Goal: Information Seeking & Learning: Learn about a topic

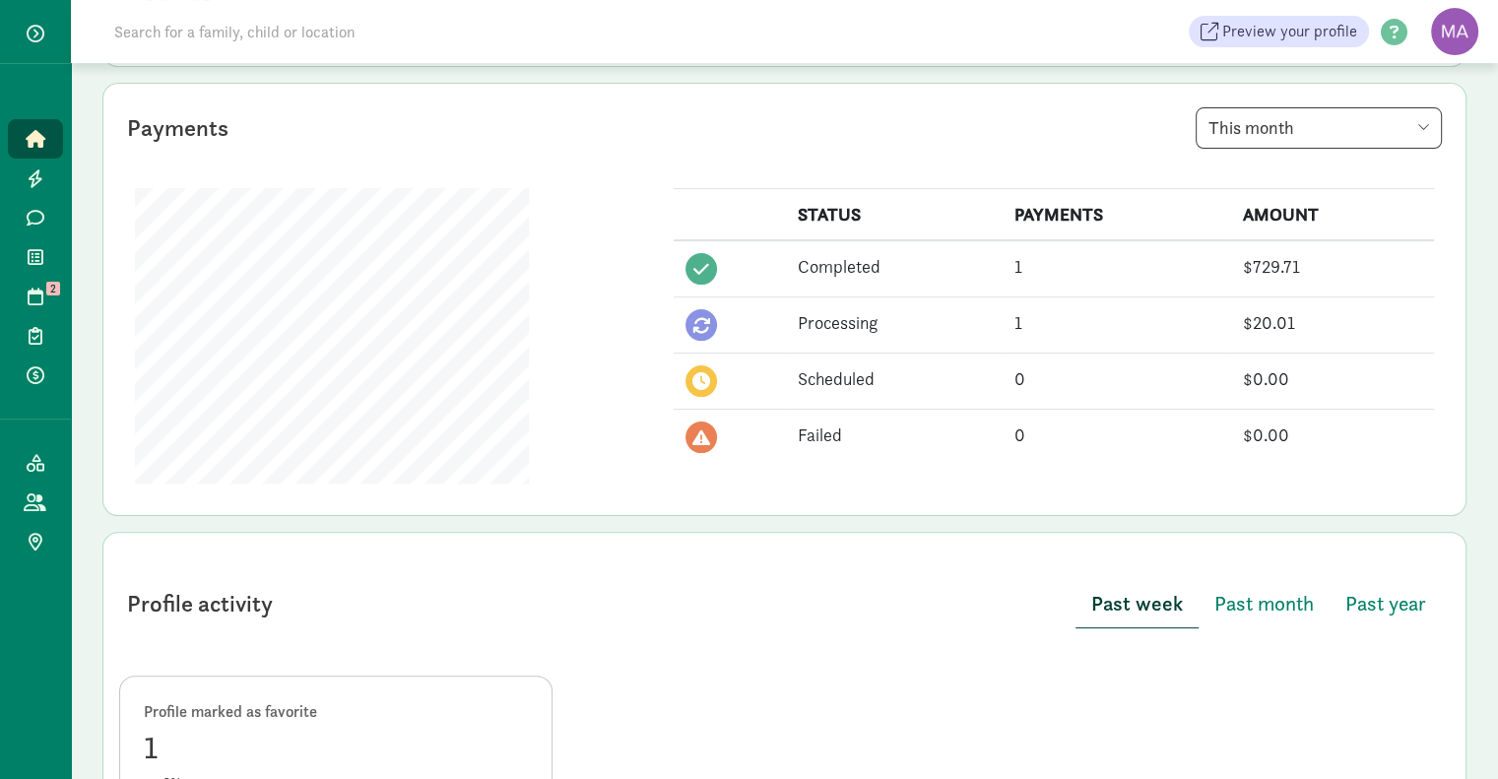
scroll to position [414, 0]
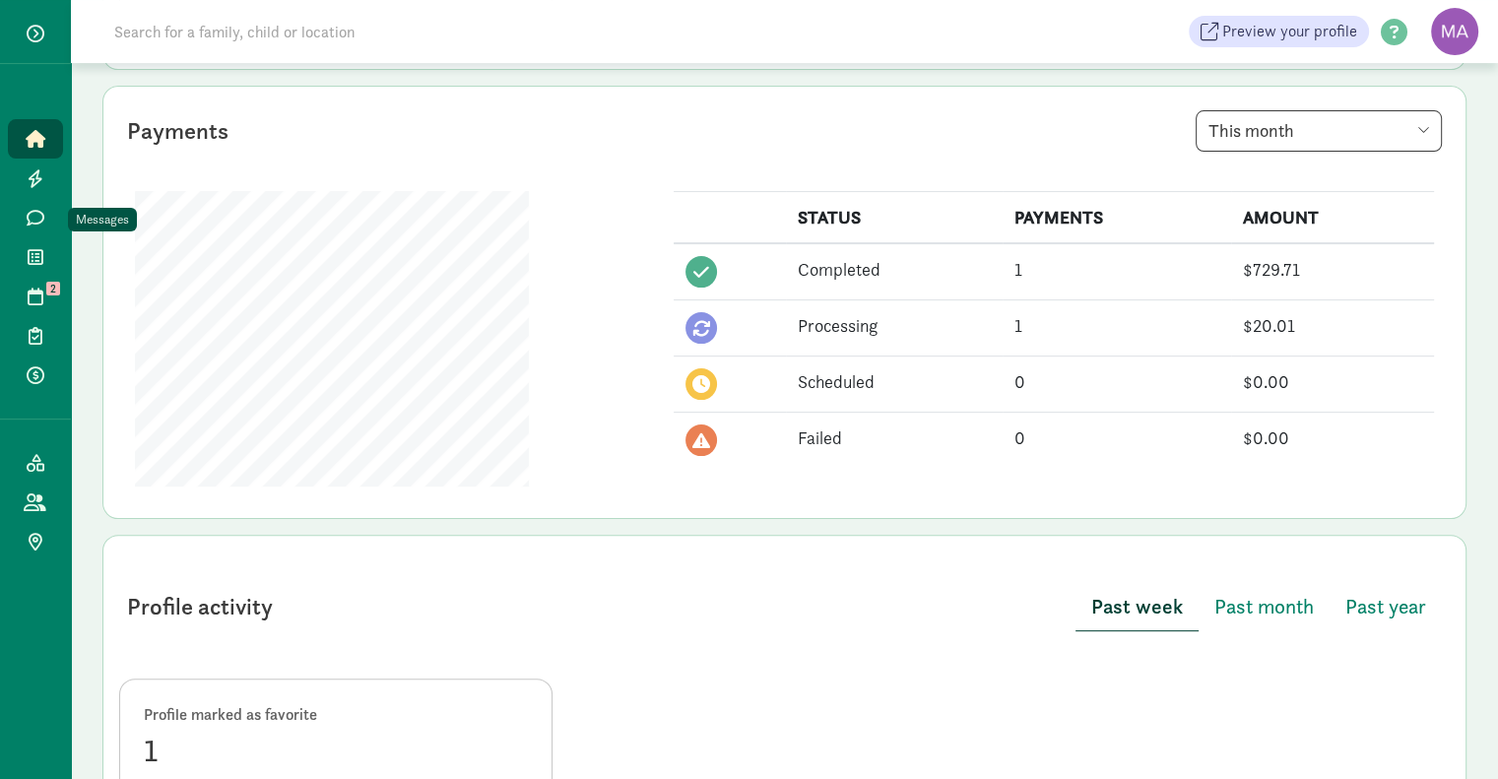
click at [33, 220] on icon at bounding box center [36, 218] width 18 height 18
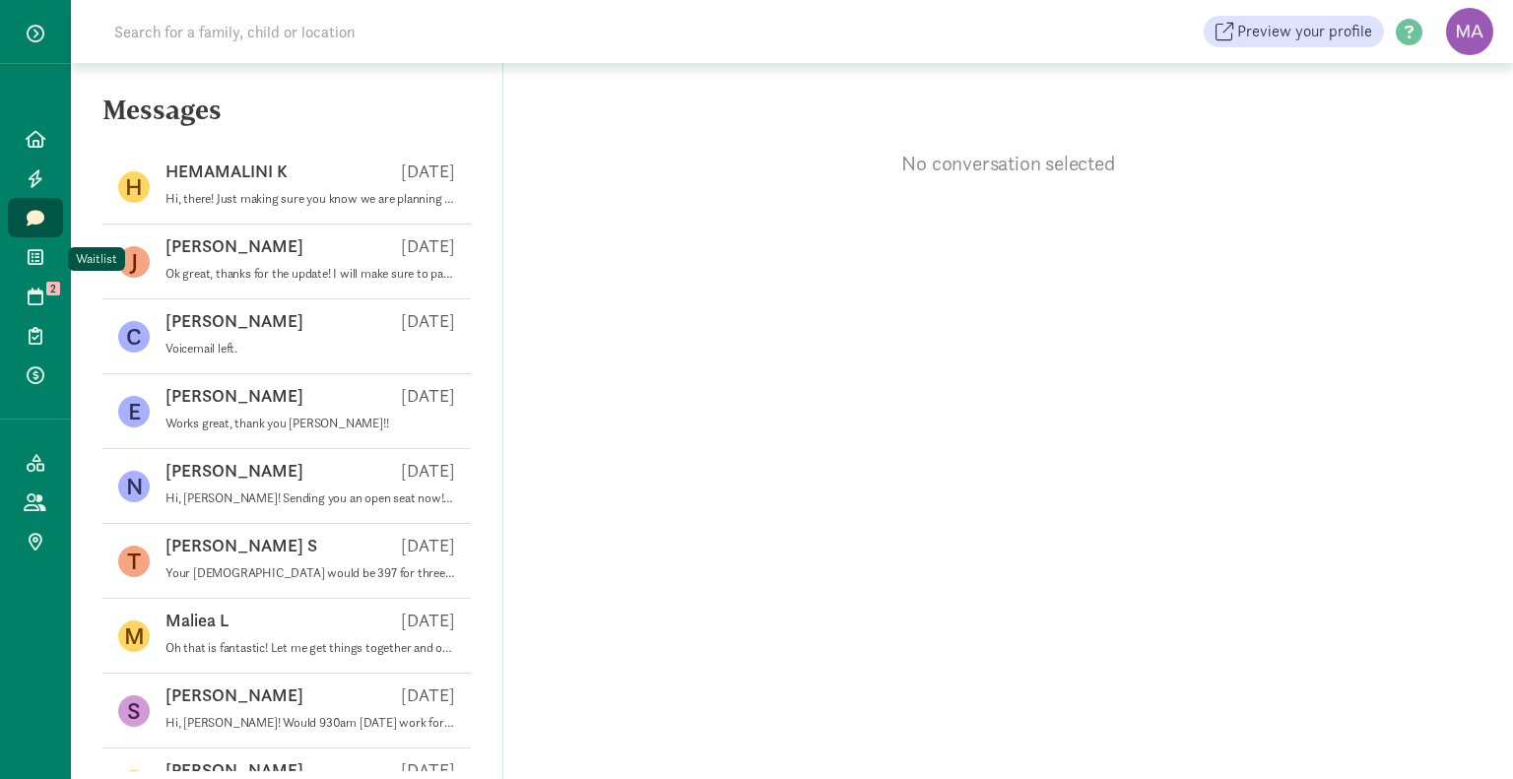
click at [38, 255] on icon at bounding box center [36, 257] width 16 height 18
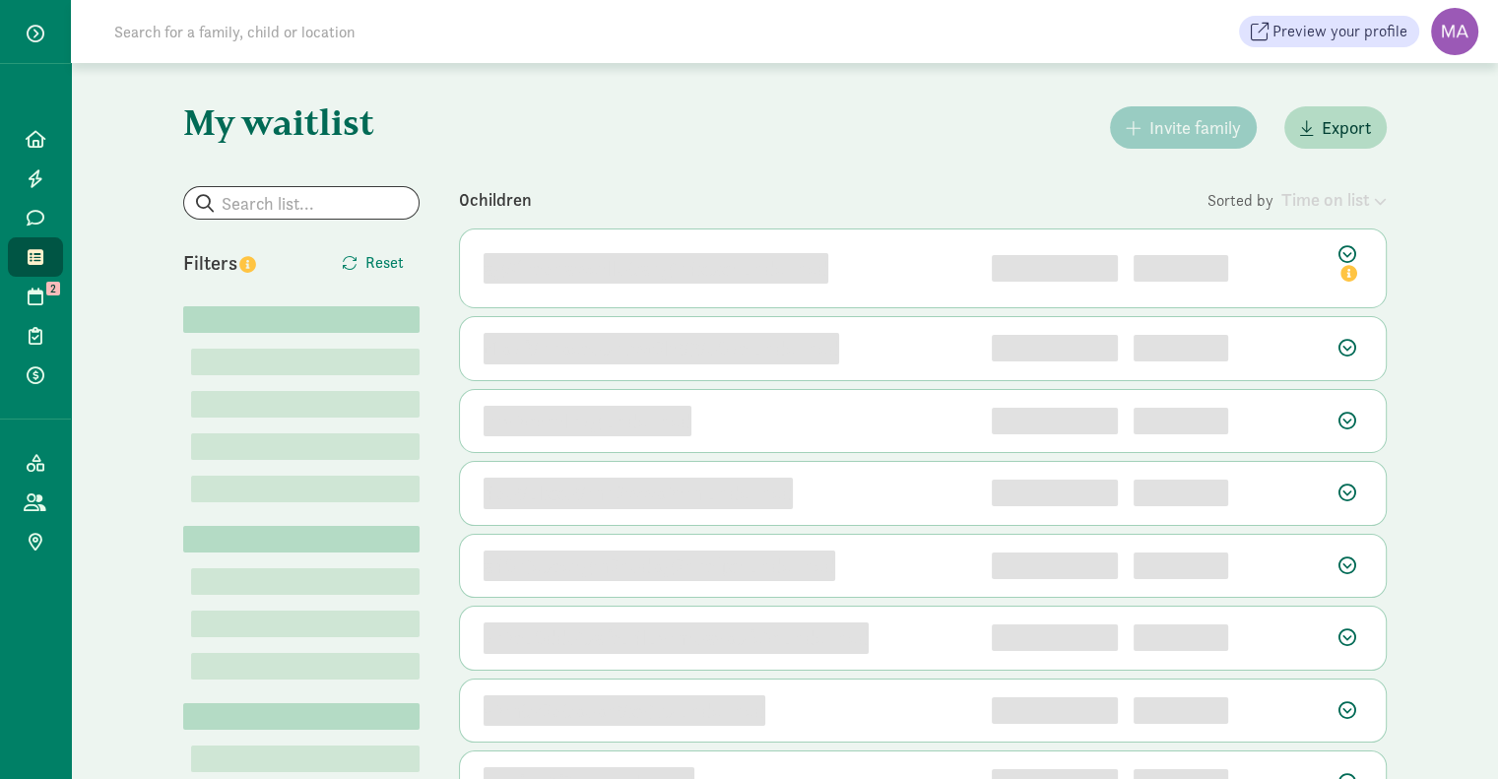
click at [39, 291] on div "Activate your waitlist! Before families can sign up for your waitlist, you need…" at bounding box center [749, 389] width 1498 height 779
click at [39, 291] on icon at bounding box center [36, 297] width 16 height 18
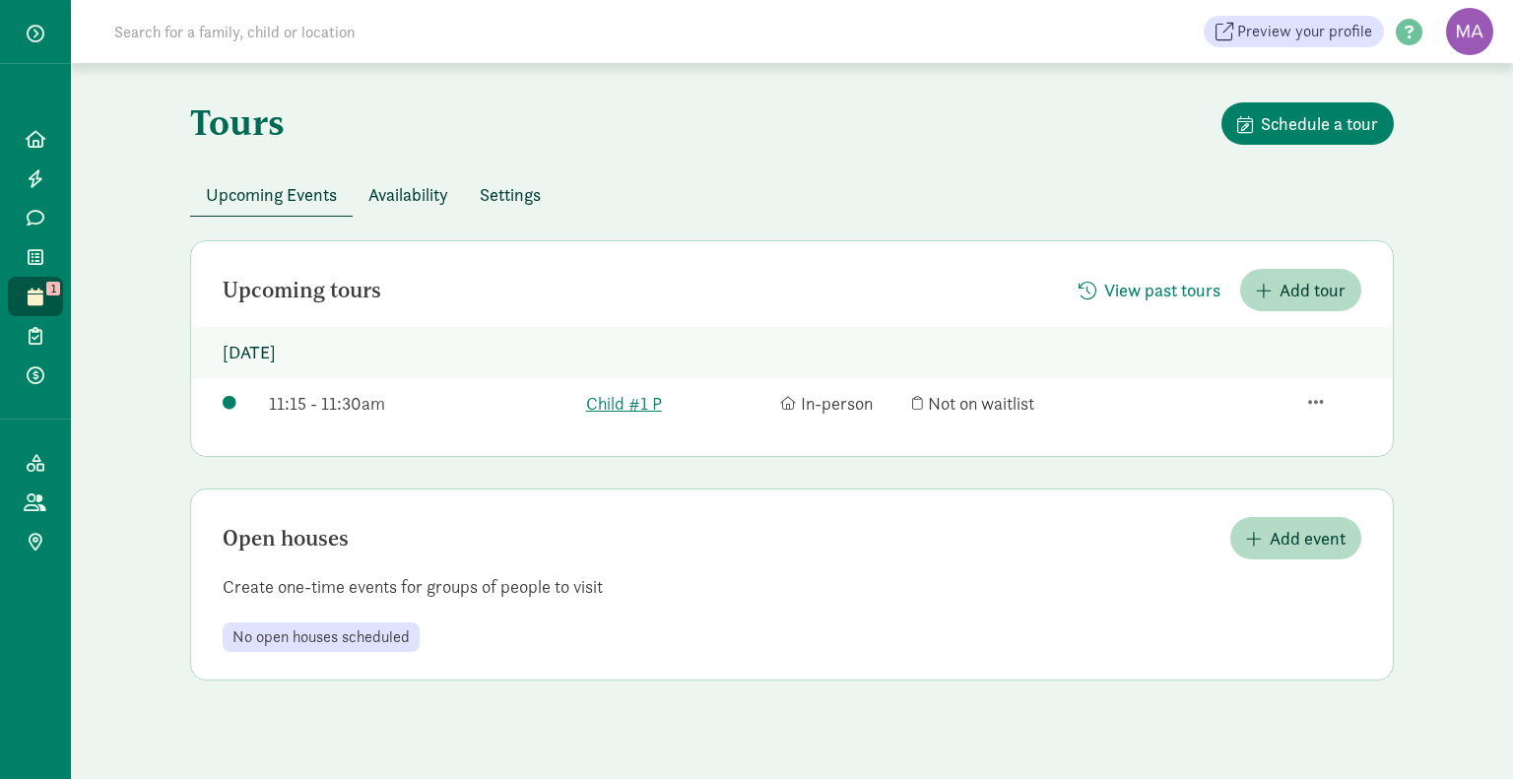
click at [44, 28] on button "button" at bounding box center [35, 33] width 33 height 33
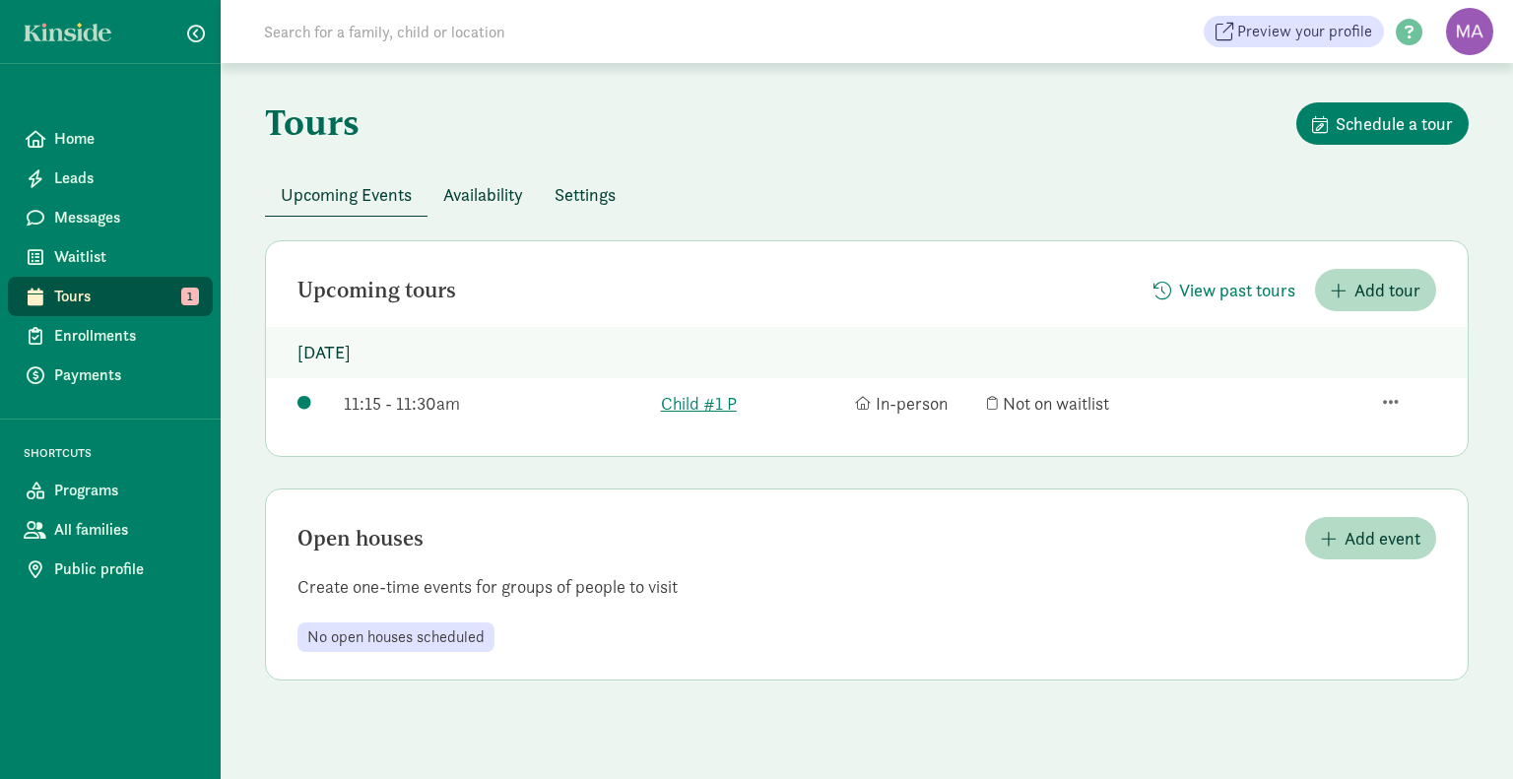
click at [84, 142] on span "Home" at bounding box center [125, 139] width 143 height 24
click at [92, 125] on link "Home" at bounding box center [110, 138] width 205 height 39
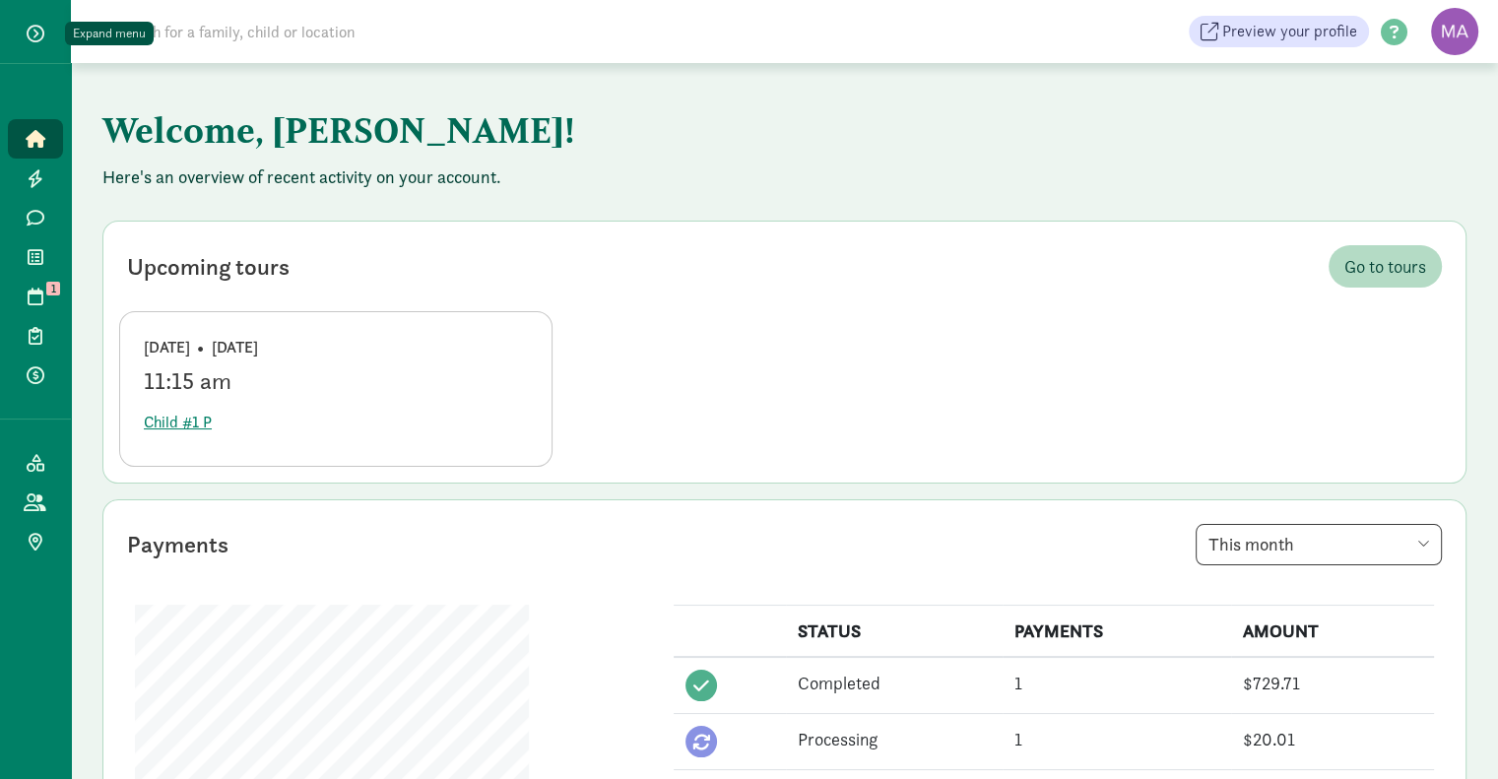
click at [35, 27] on span "button" at bounding box center [36, 34] width 18 height 18
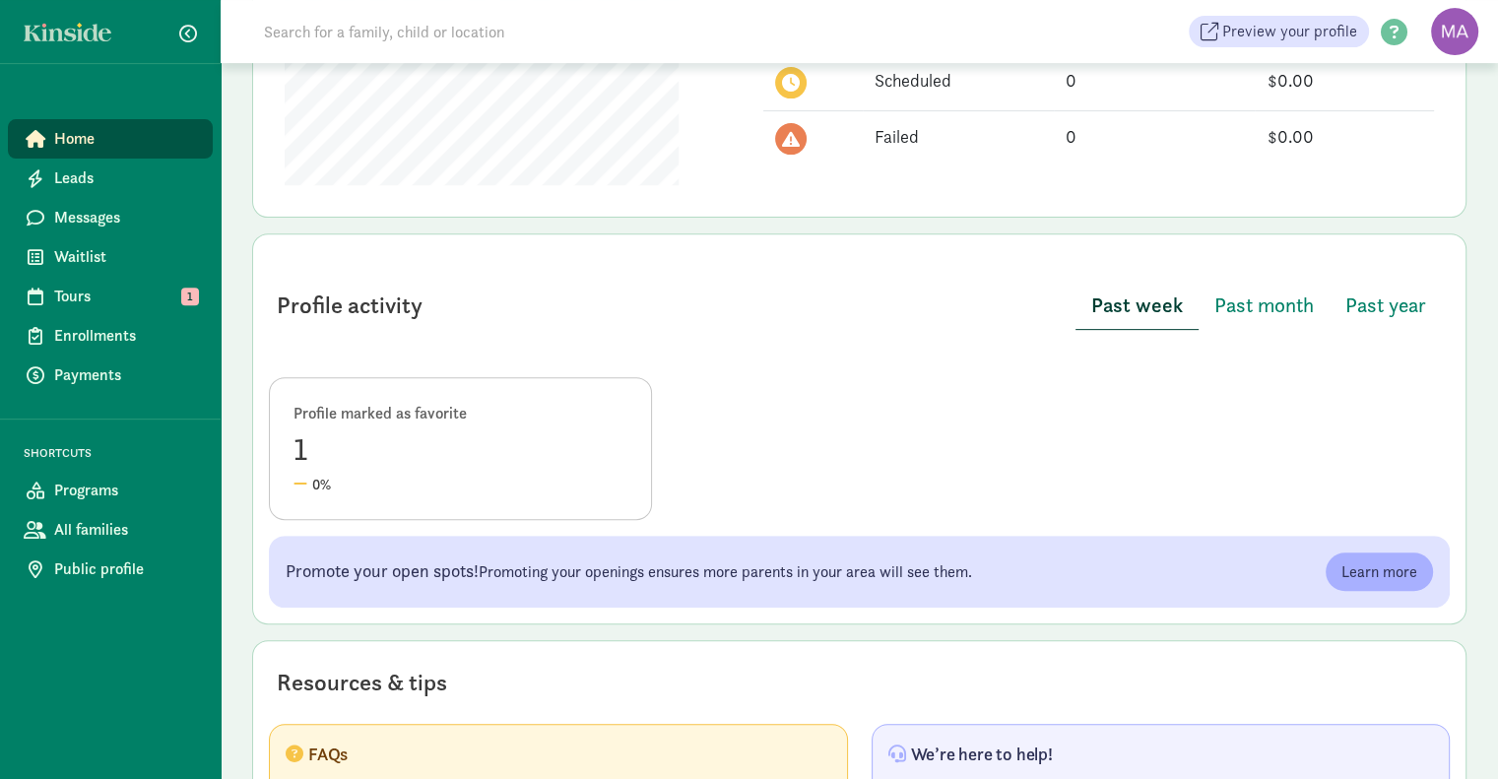
scroll to position [863, 0]
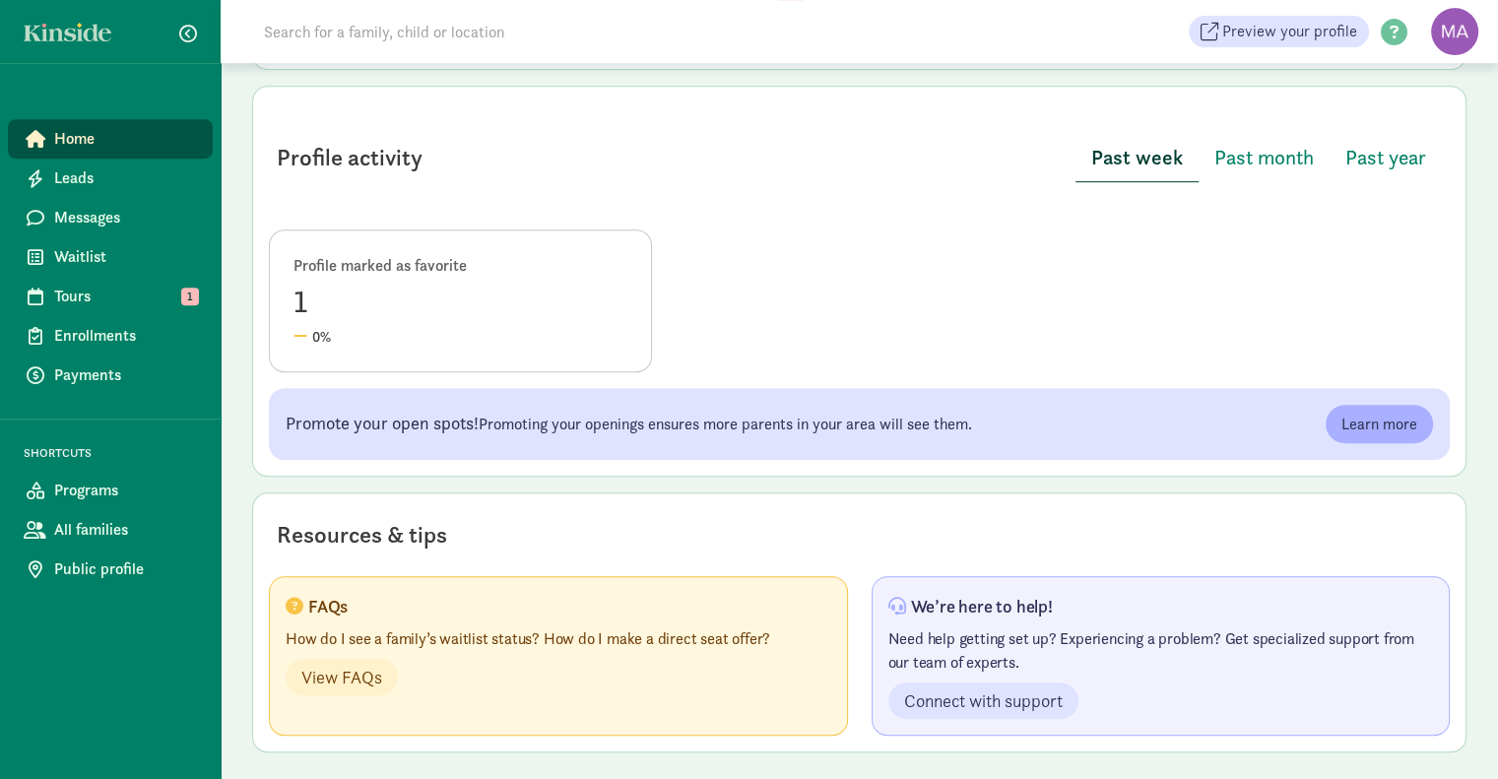
click at [100, 255] on span "Waitlist" at bounding box center [125, 257] width 143 height 24
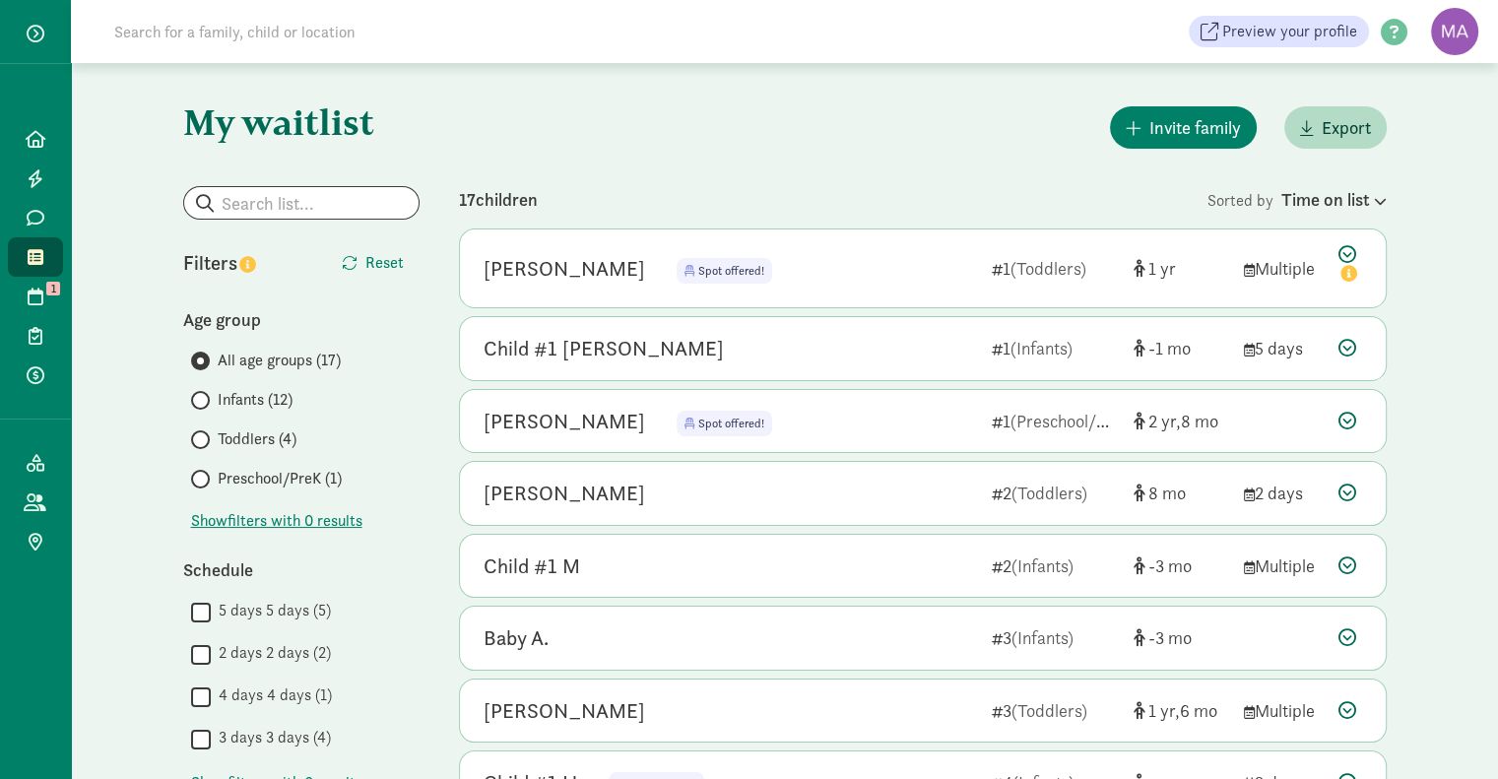
click at [1348, 254] on icon at bounding box center [1351, 265] width 24 height 41
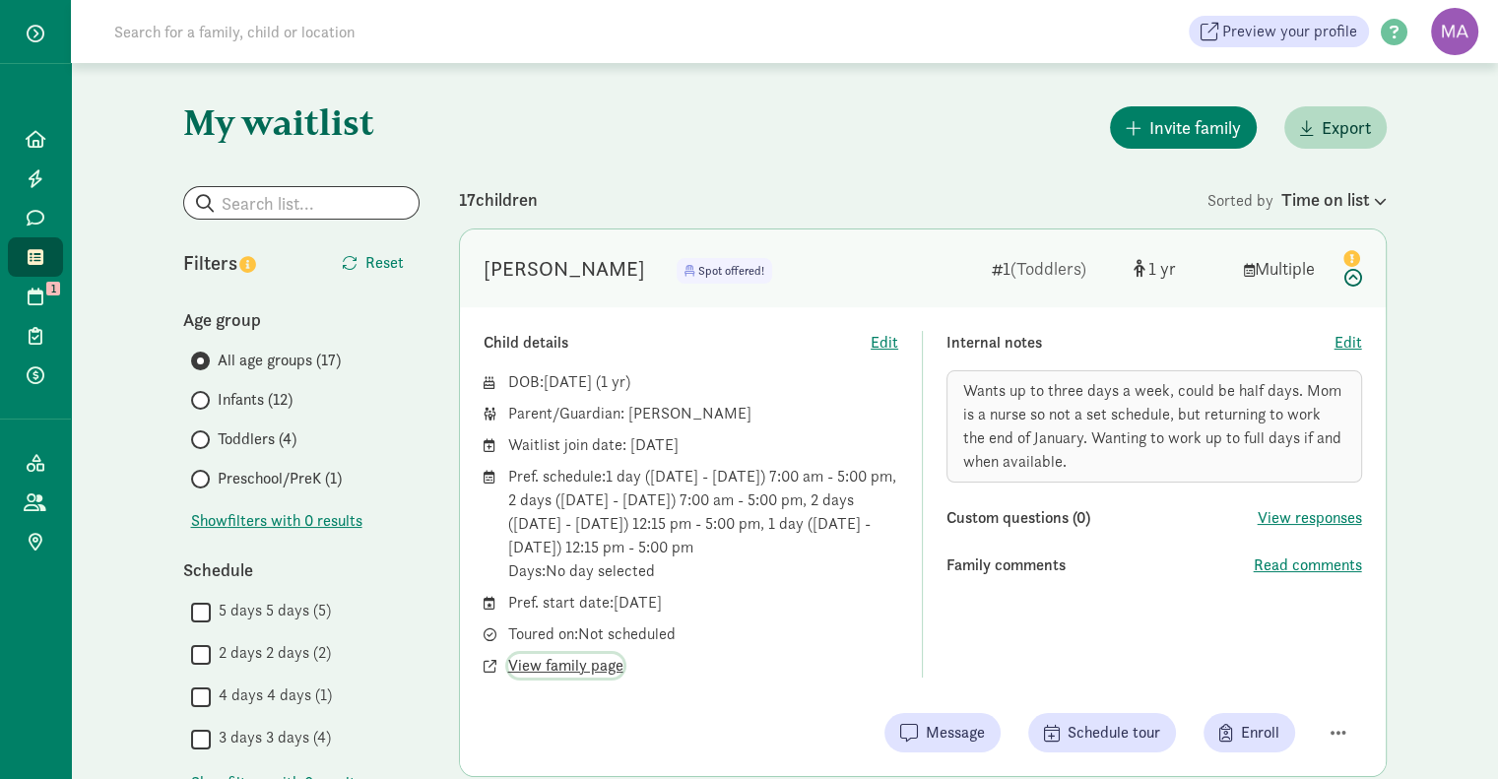
click at [589, 669] on span "View family page" at bounding box center [565, 666] width 115 height 24
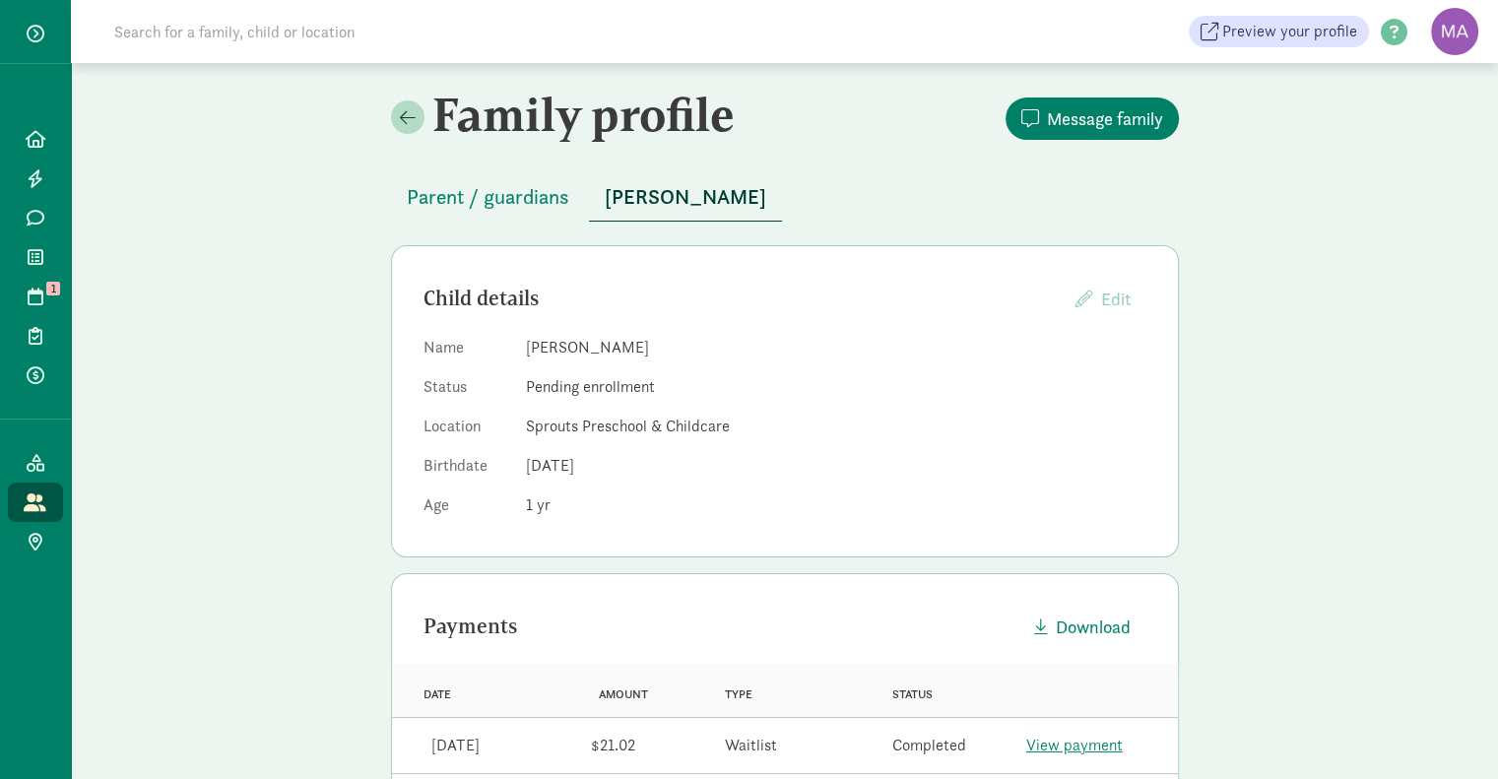
click at [438, 200] on span "Parent / guardians" at bounding box center [488, 197] width 163 height 32
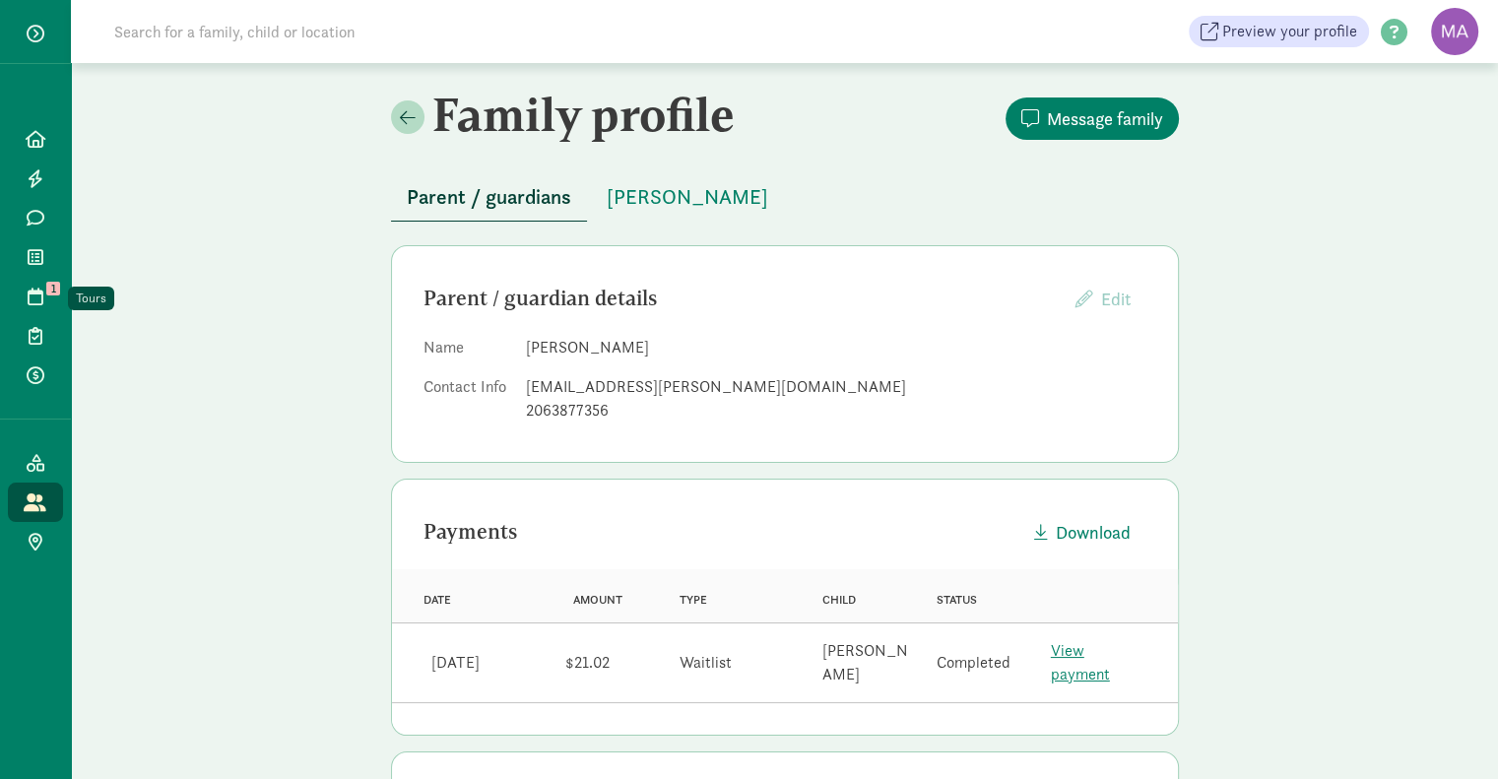
click at [35, 308] on link "Tours 1" at bounding box center [35, 296] width 55 height 39
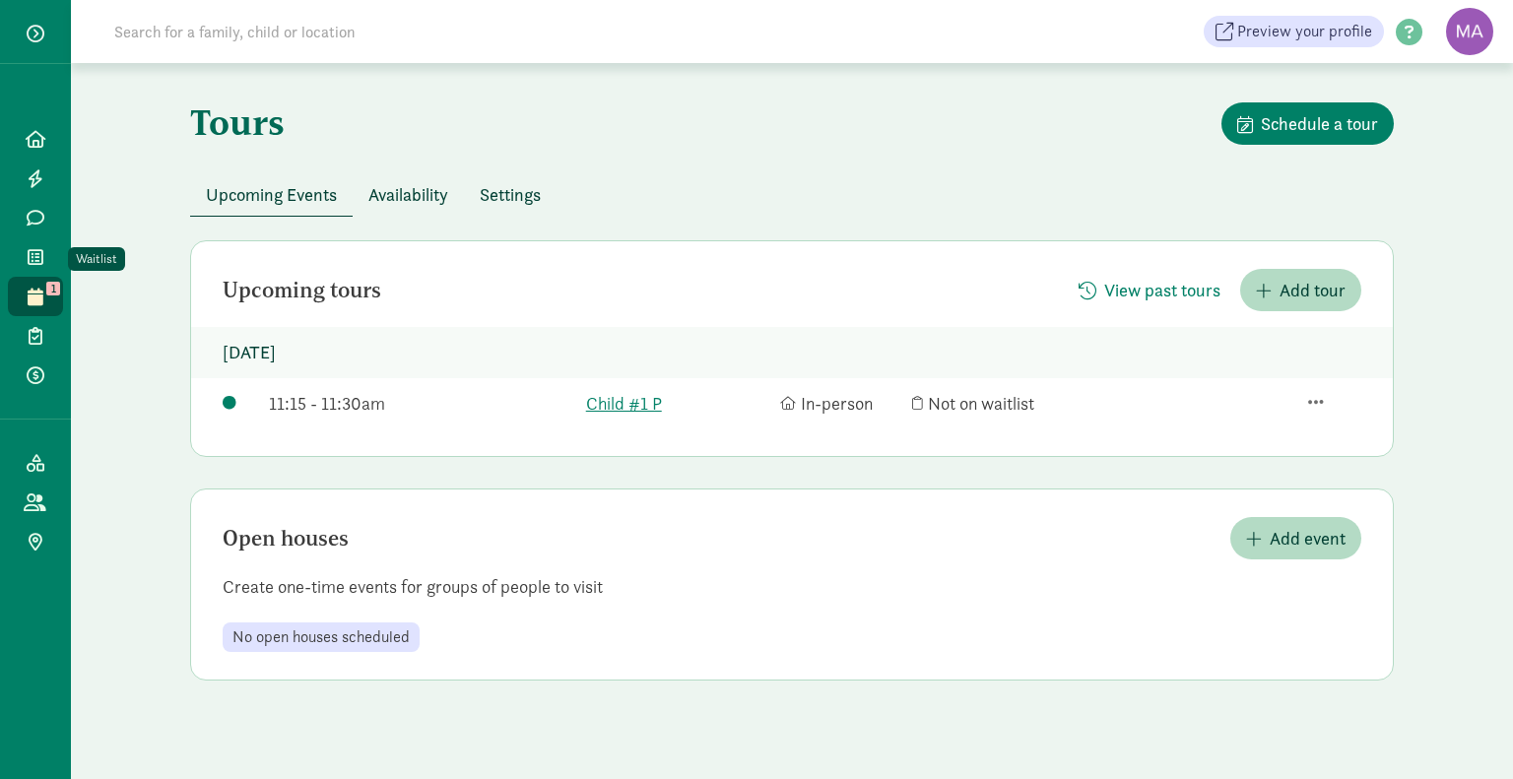
click at [34, 269] on link "Waitlist" at bounding box center [35, 256] width 55 height 39
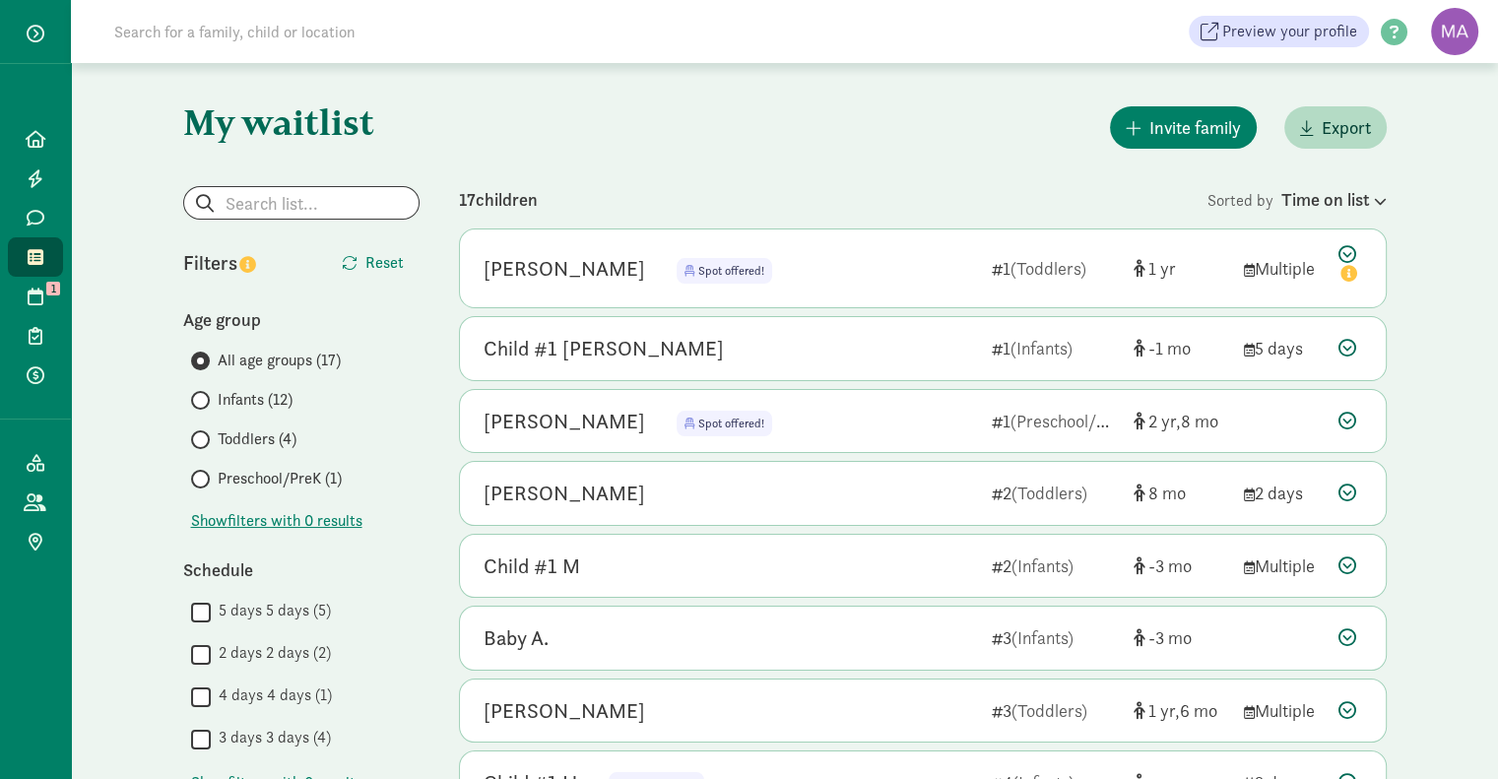
click at [1347, 421] on icon at bounding box center [1348, 421] width 18 height 18
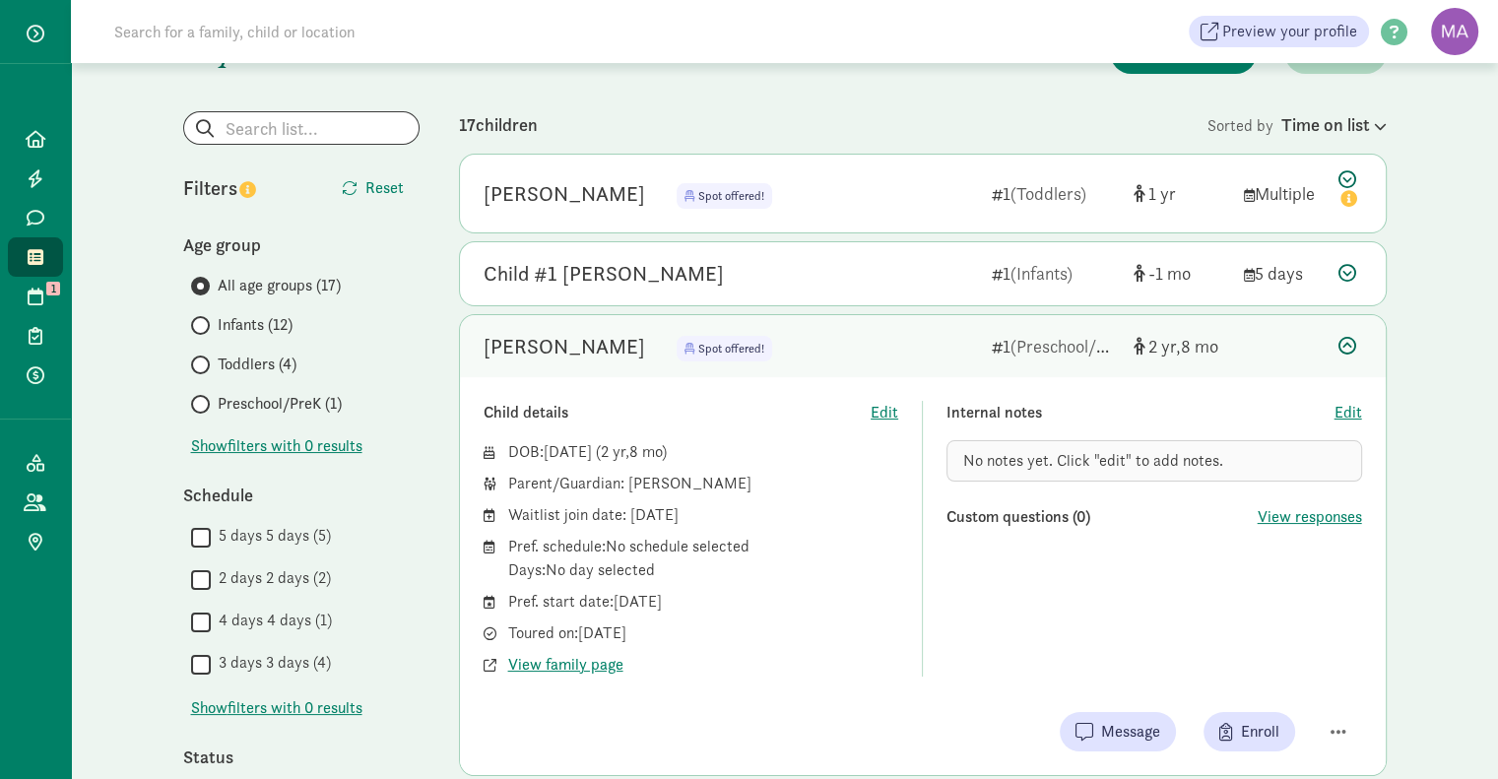
scroll to position [81, 0]
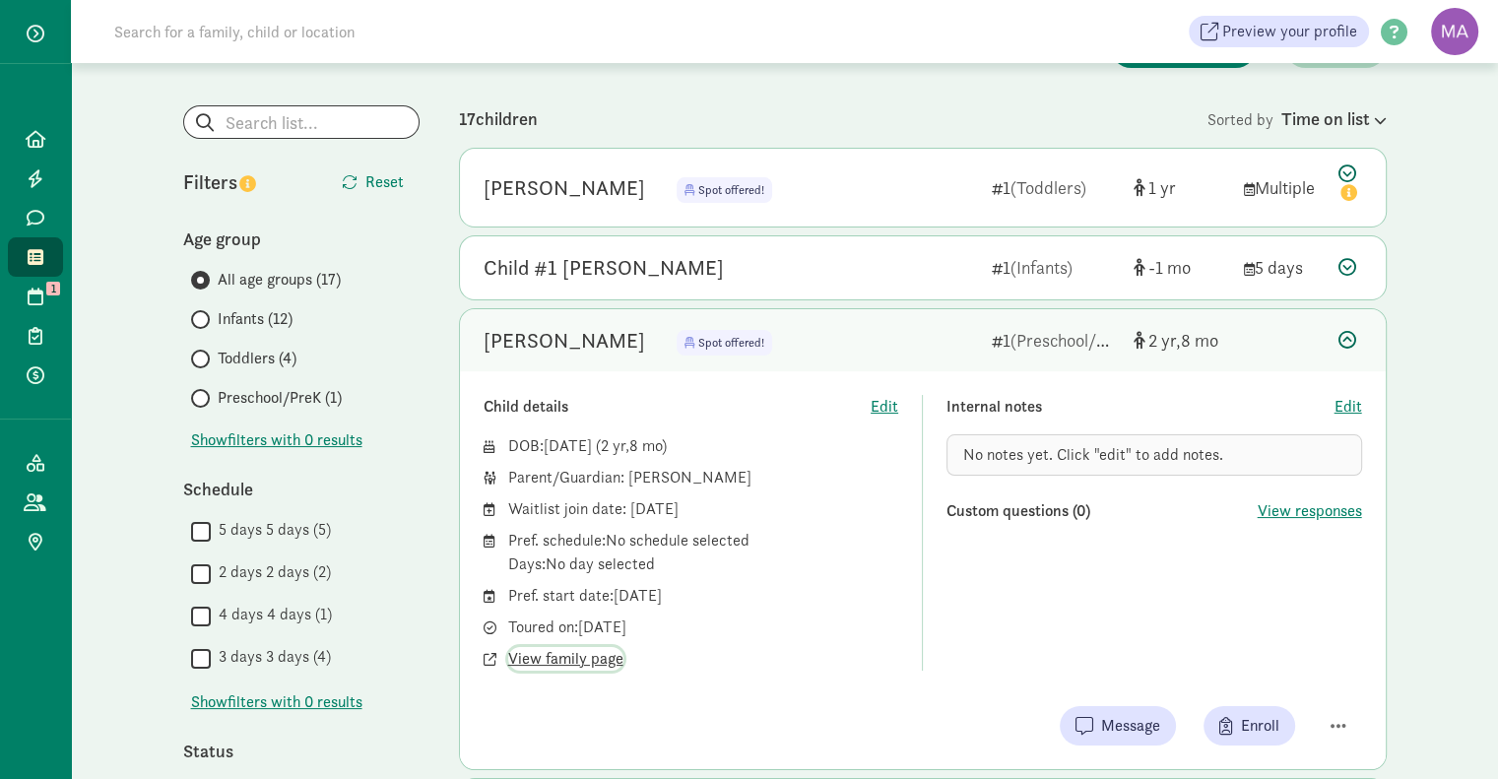
click at [557, 665] on span "View family page" at bounding box center [565, 659] width 115 height 24
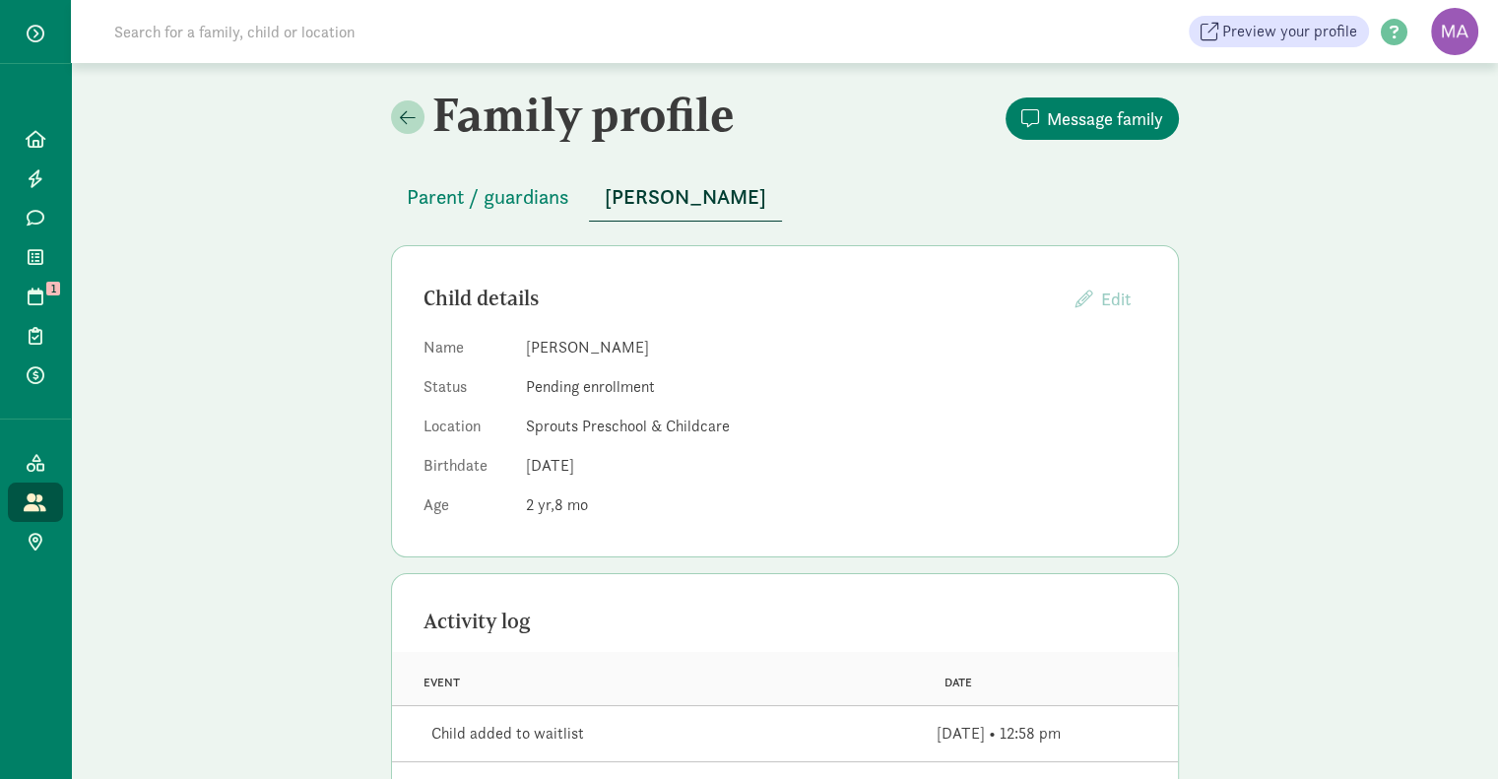
click at [509, 201] on span "Parent / guardians" at bounding box center [488, 197] width 163 height 32
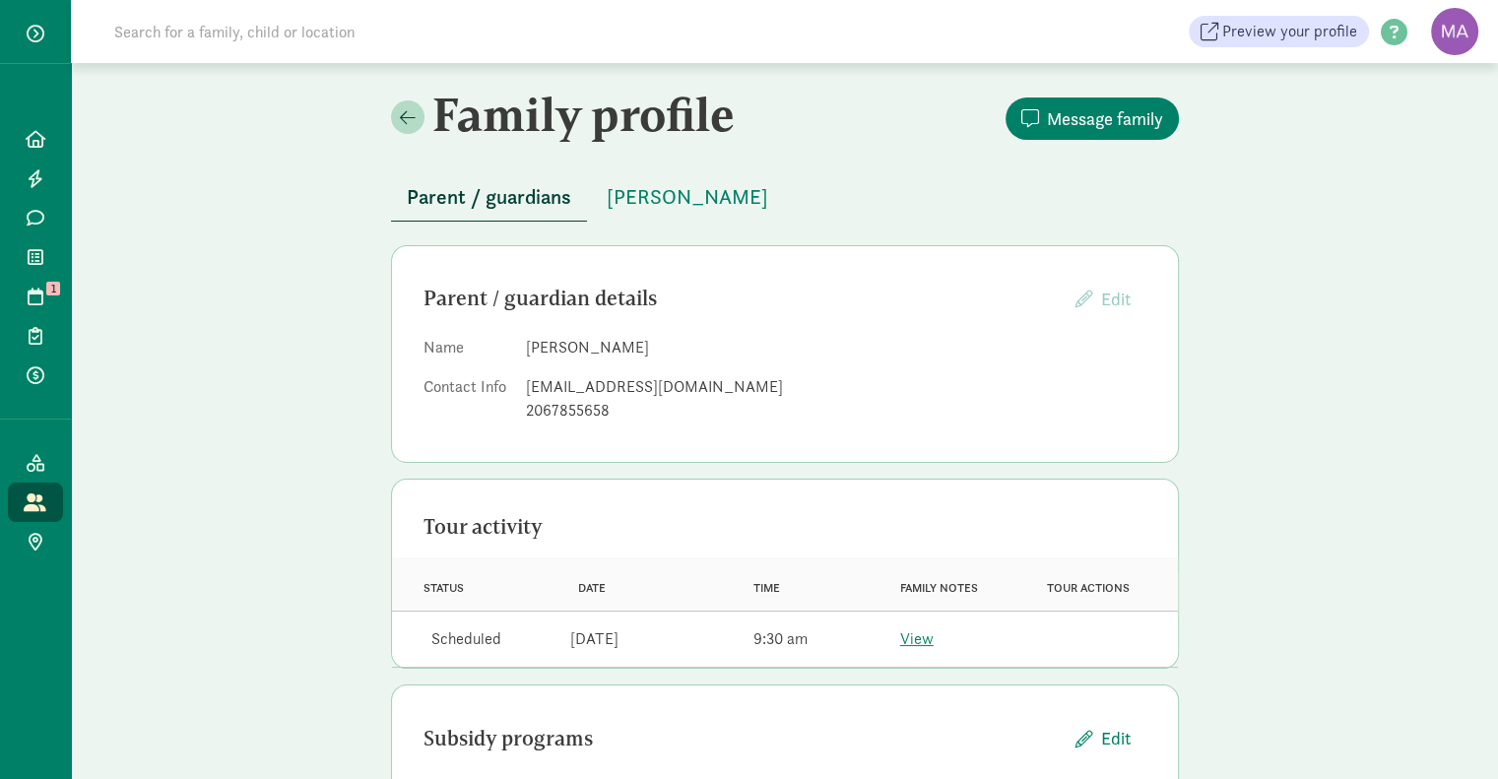
scroll to position [98, 0]
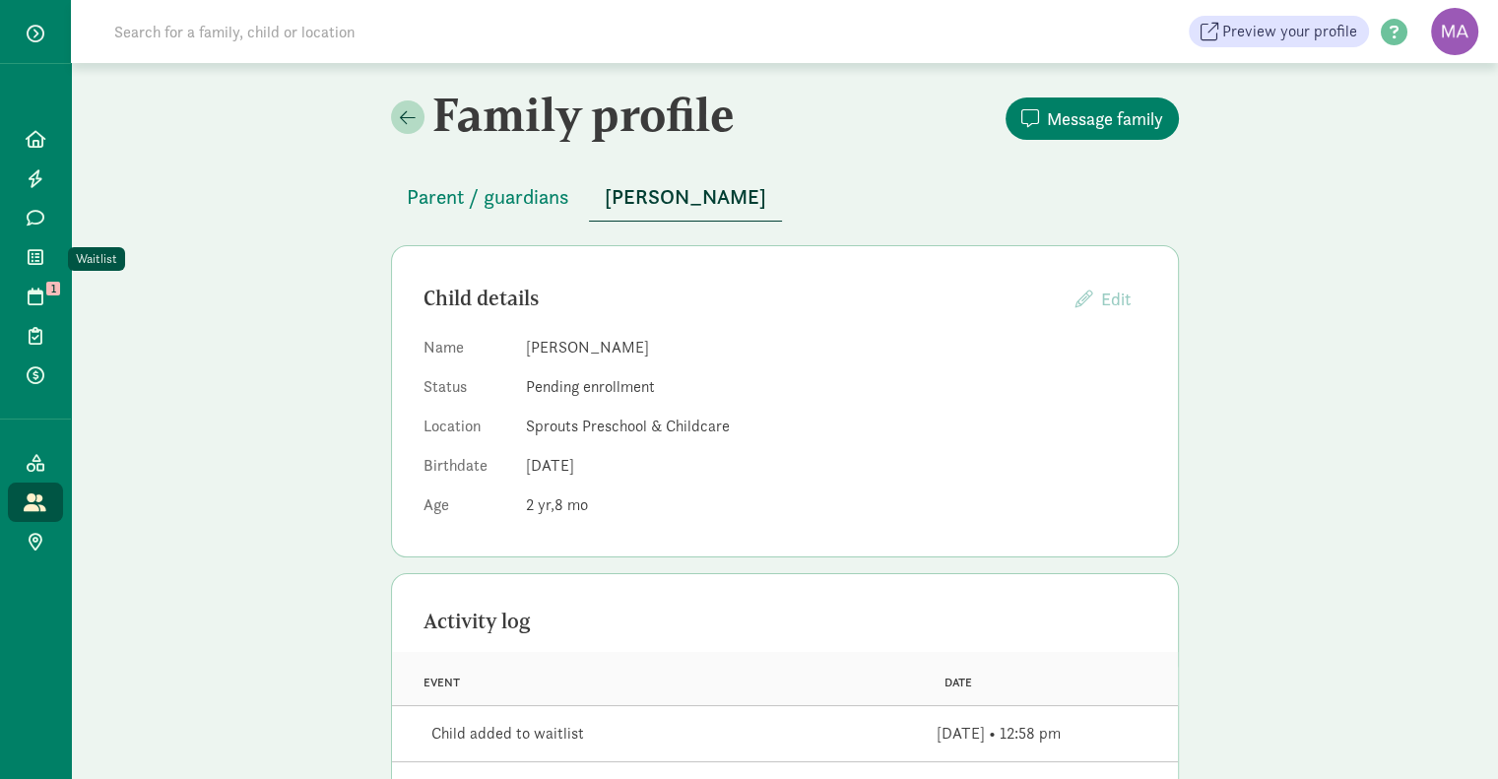
click at [39, 259] on icon at bounding box center [36, 257] width 16 height 18
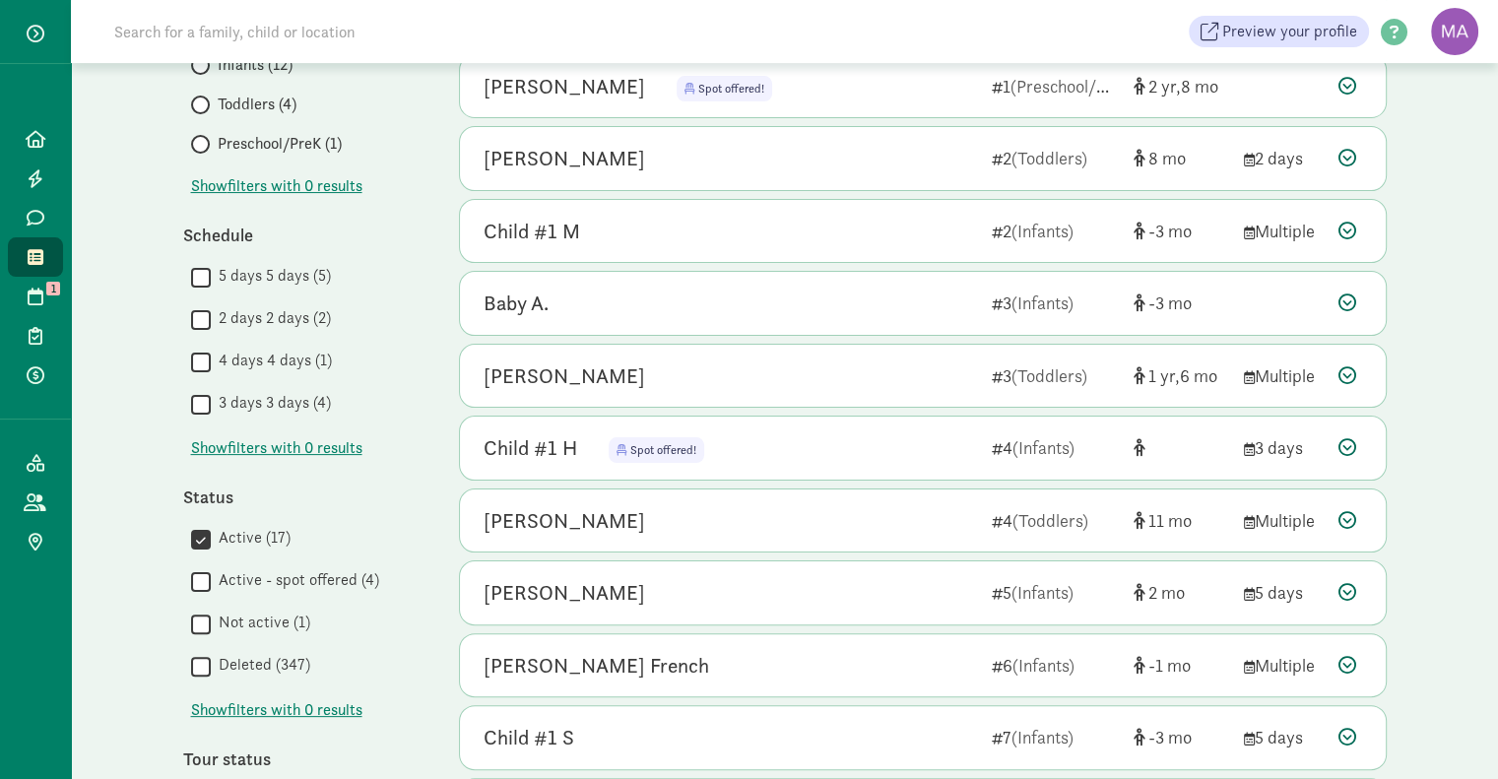
scroll to position [337, 0]
click at [543, 444] on div "Child #1 H" at bounding box center [531, 446] width 94 height 32
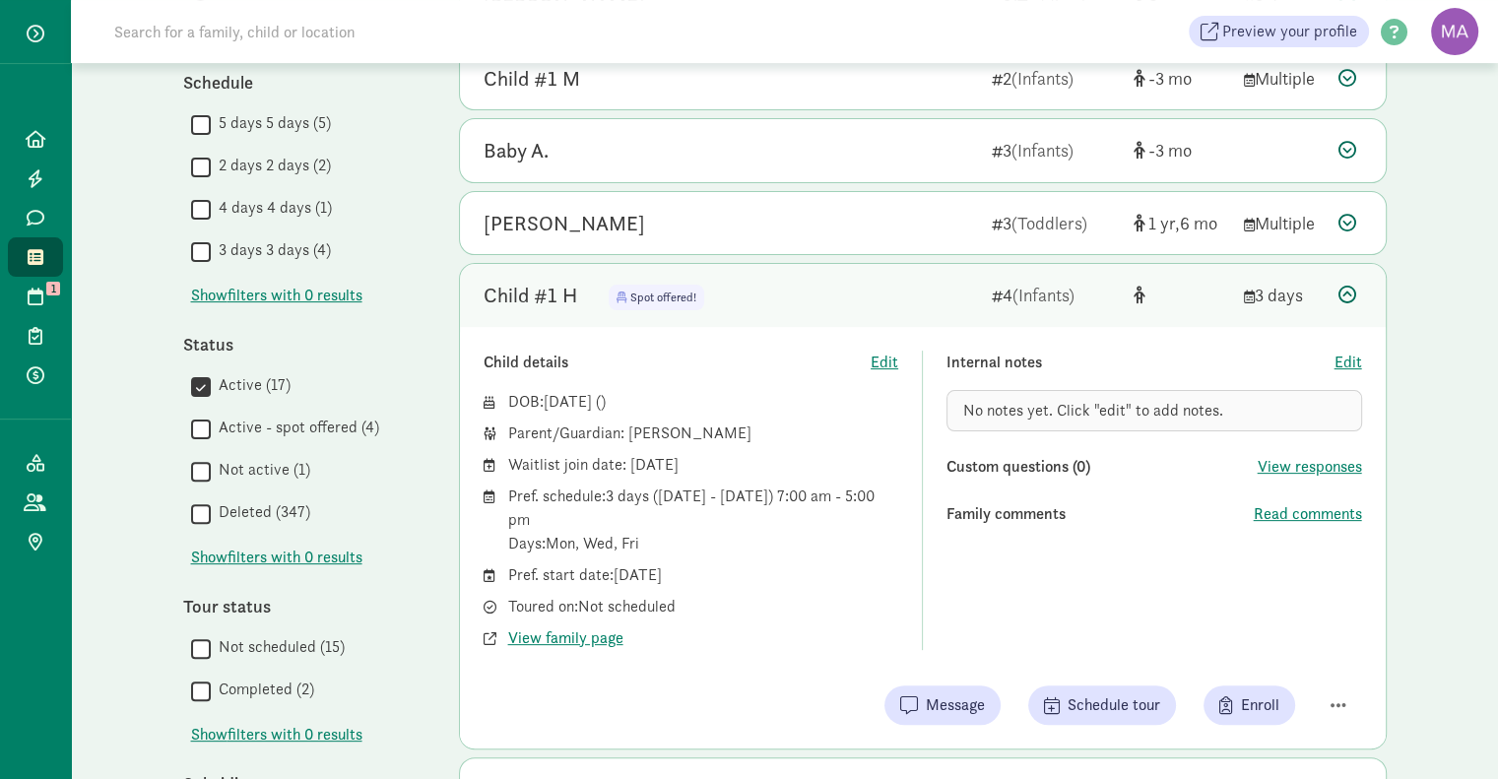
scroll to position [518, 0]
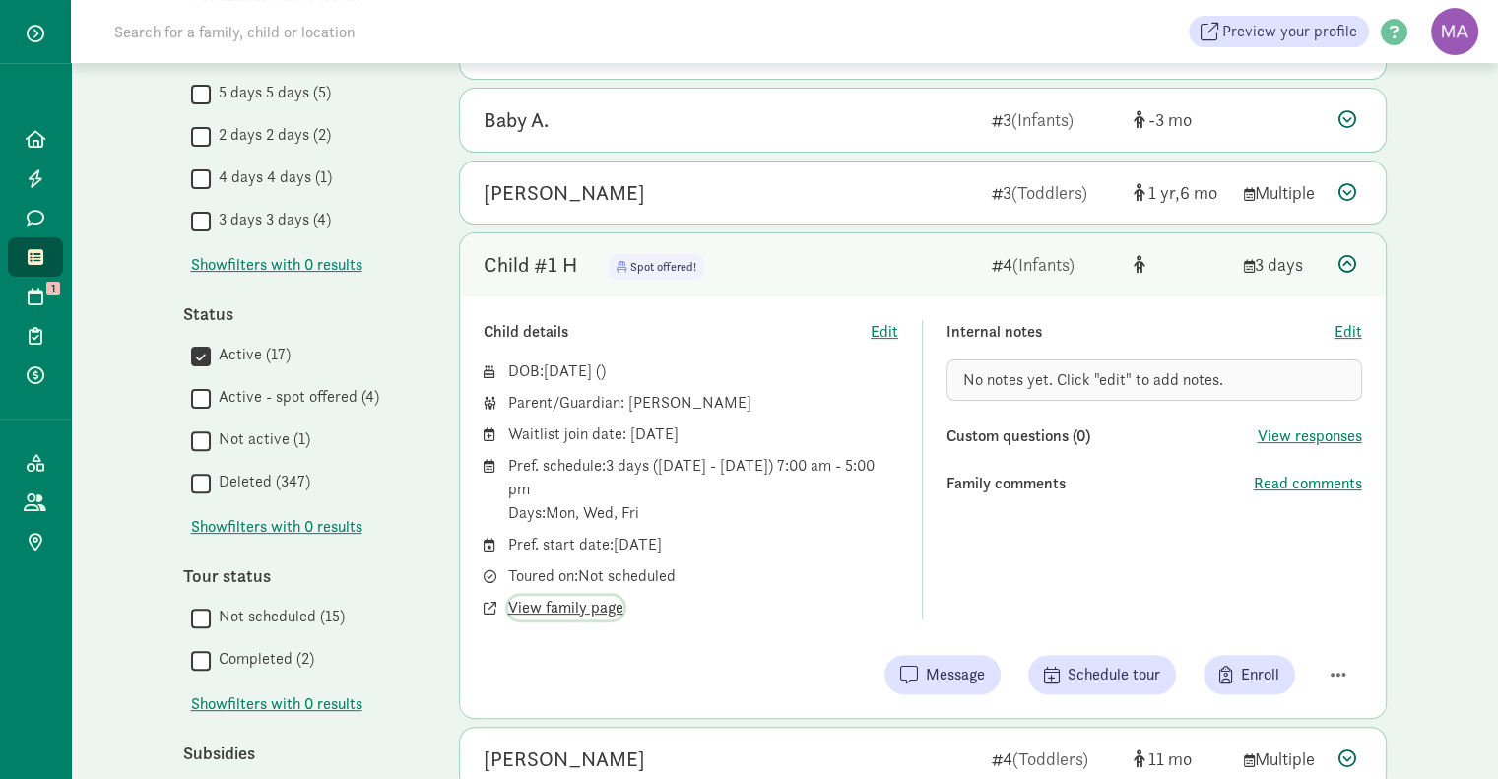
click at [550, 605] on span "View family page" at bounding box center [565, 608] width 115 height 24
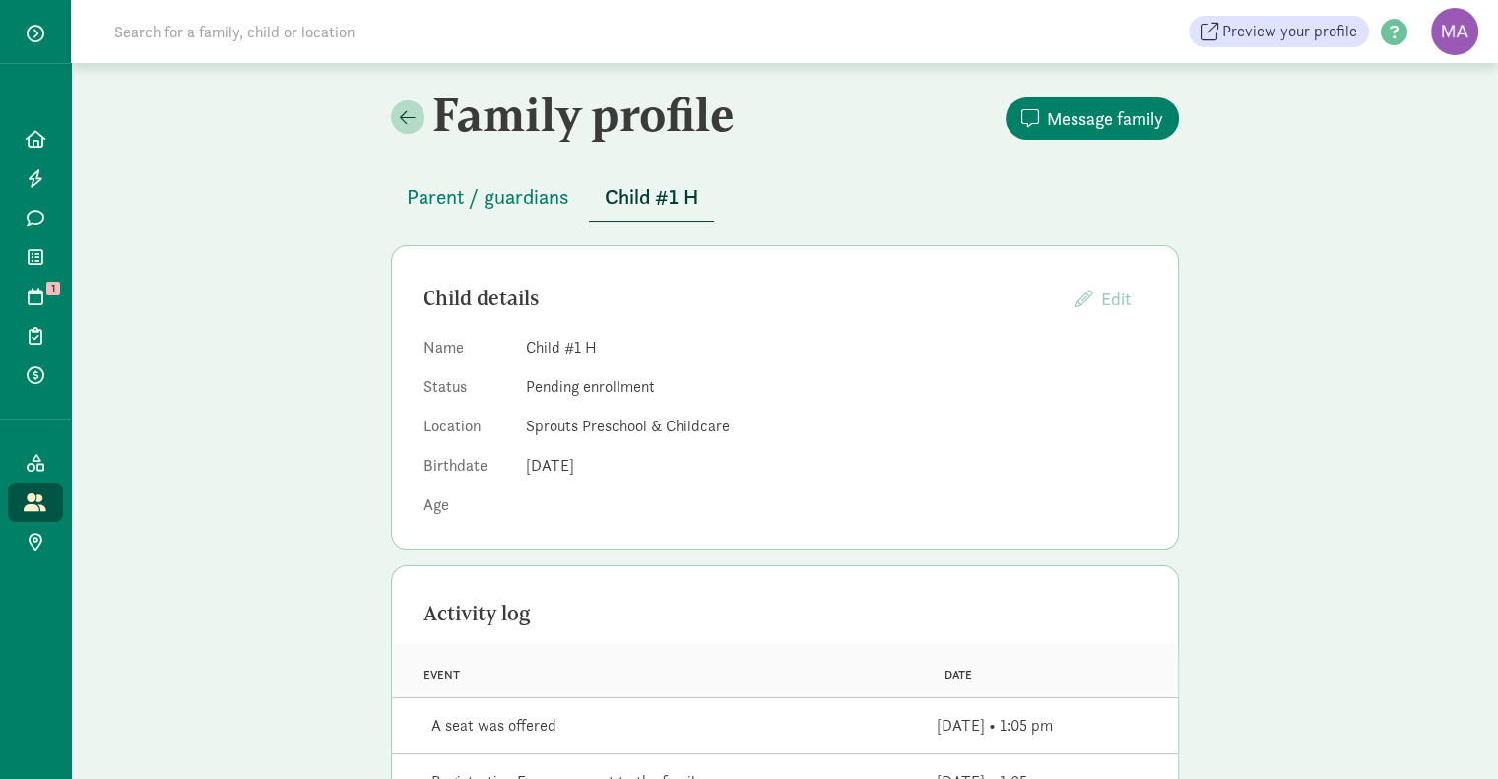
click at [465, 200] on span "Parent / guardians" at bounding box center [488, 197] width 163 height 32
click at [36, 255] on icon at bounding box center [36, 257] width 16 height 18
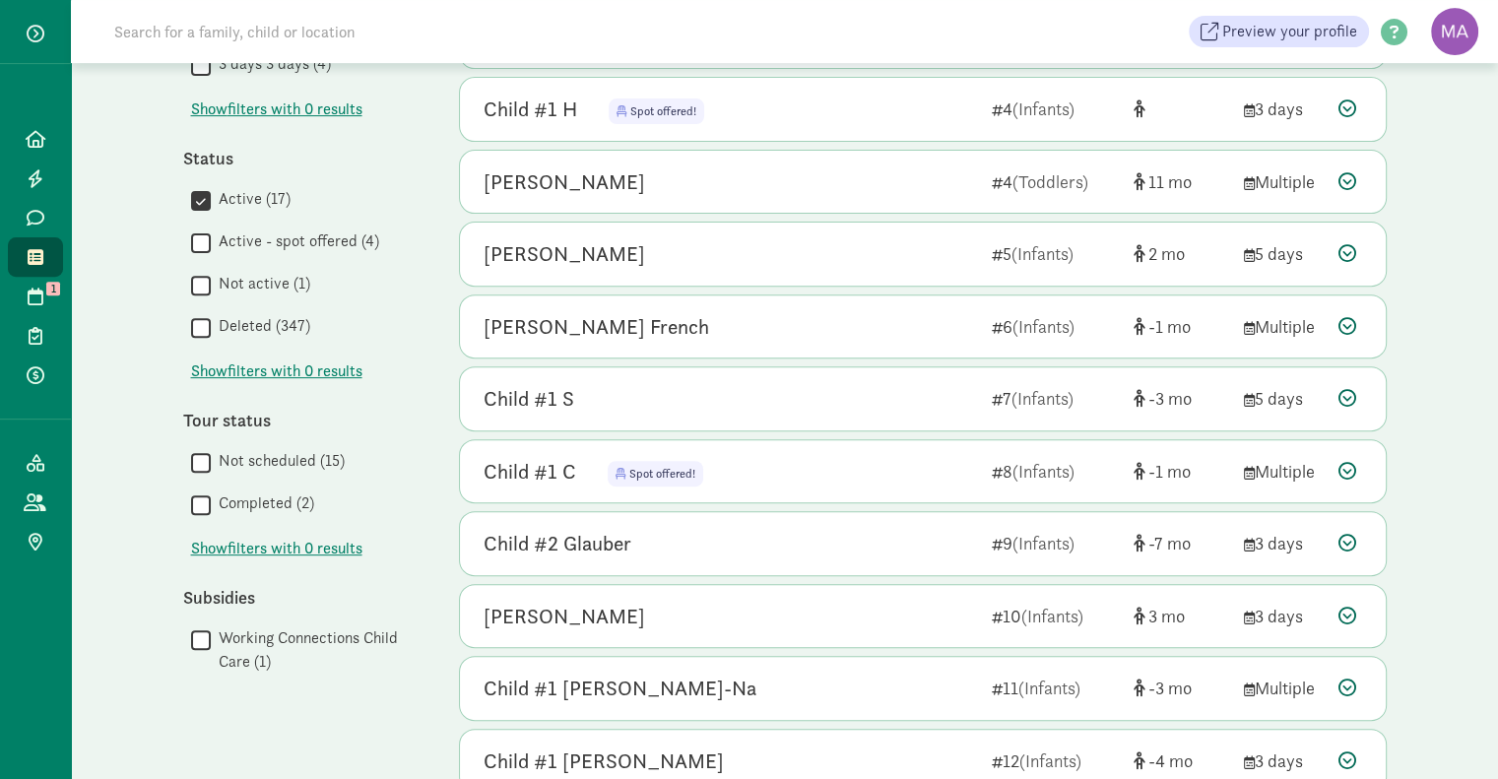
scroll to position [678, 0]
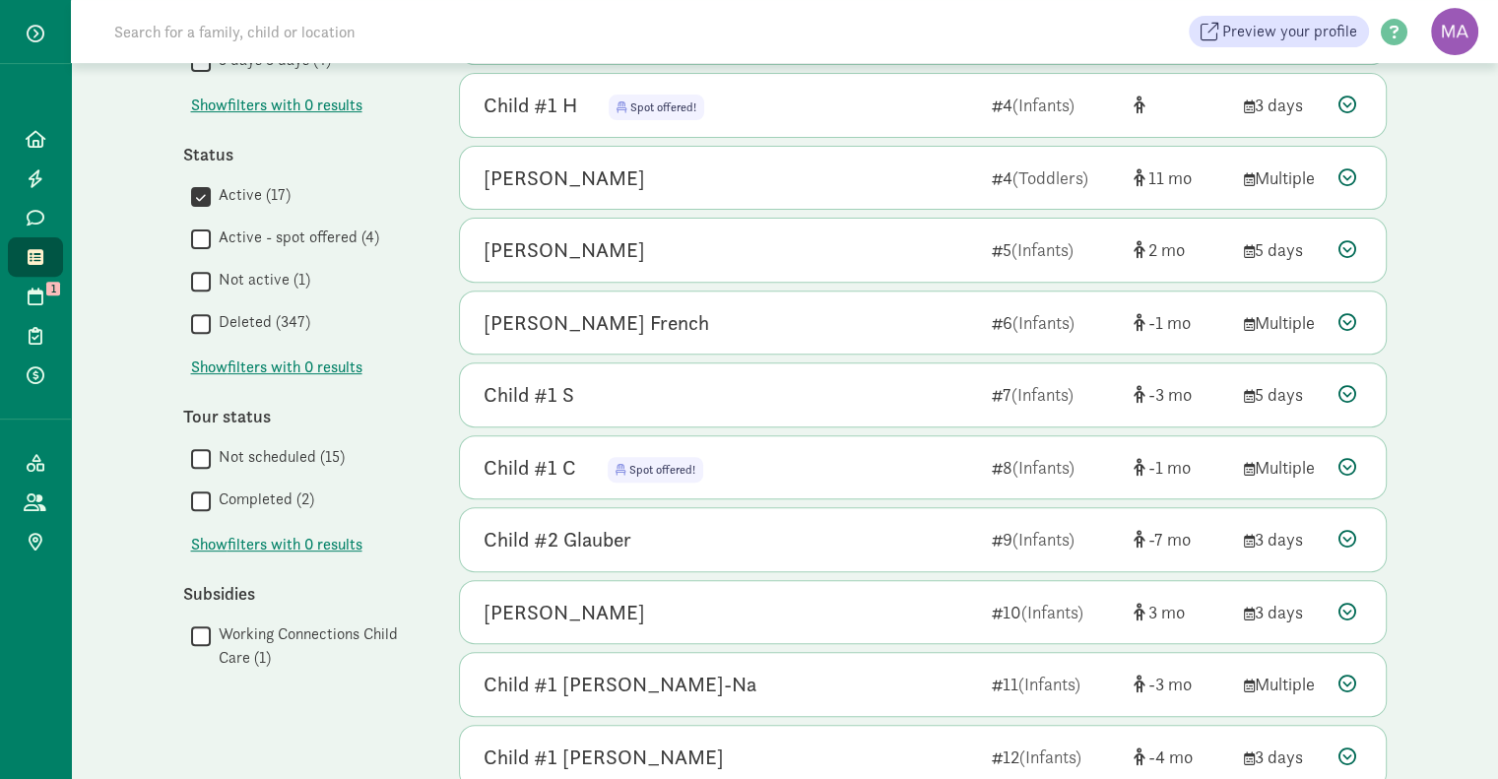
click at [529, 472] on div "Child #1 C" at bounding box center [530, 468] width 93 height 32
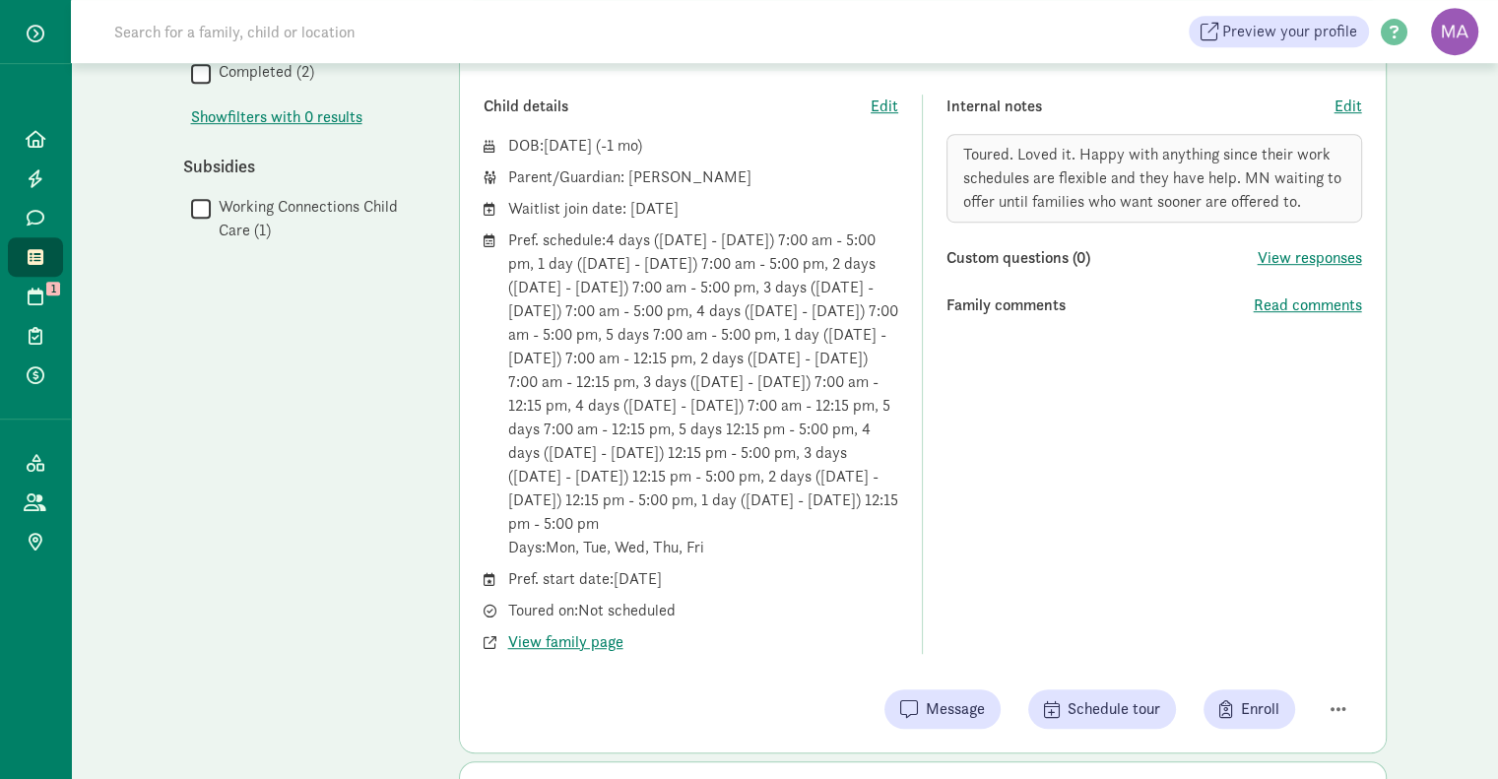
scroll to position [1115, 0]
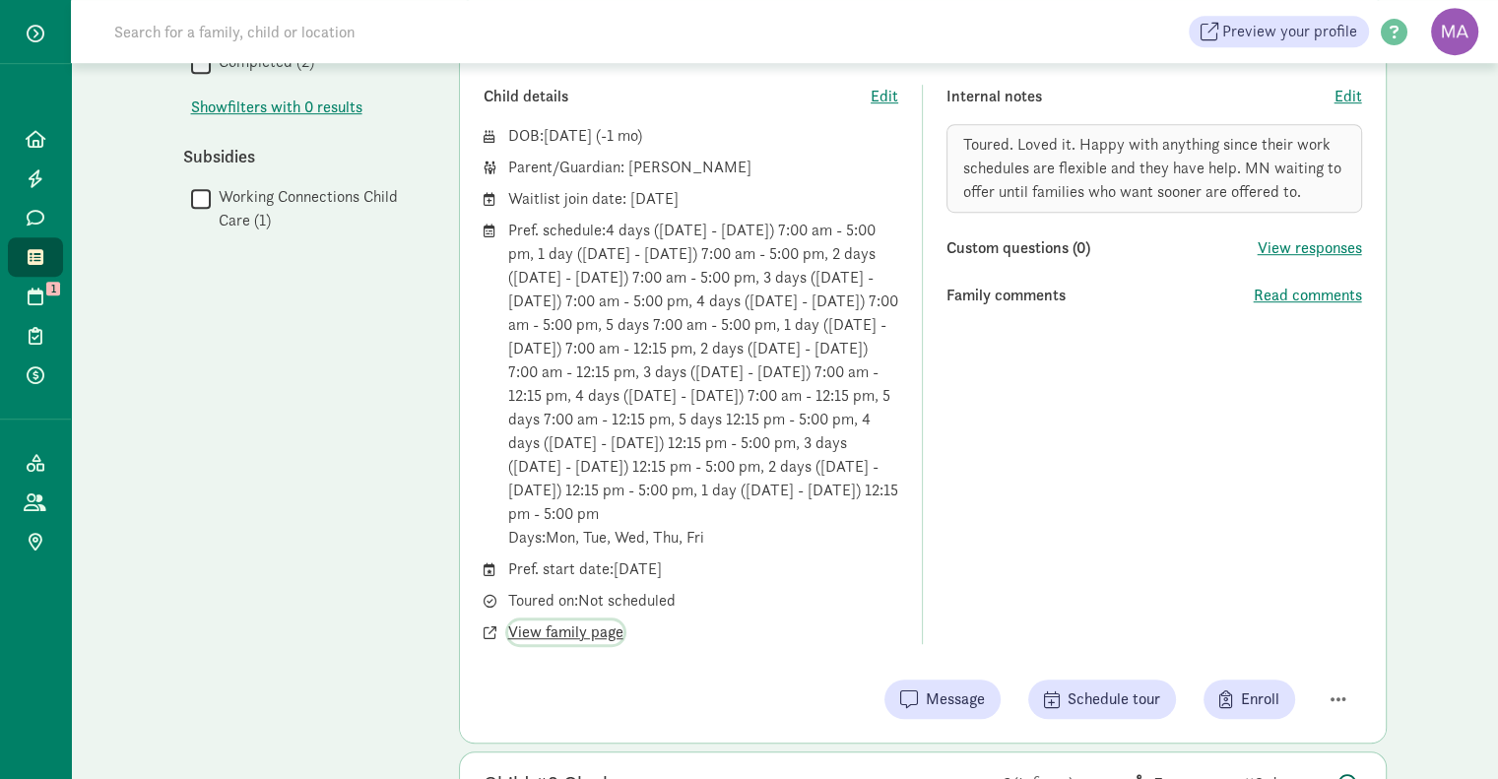
click at [591, 621] on span "View family page" at bounding box center [565, 633] width 115 height 24
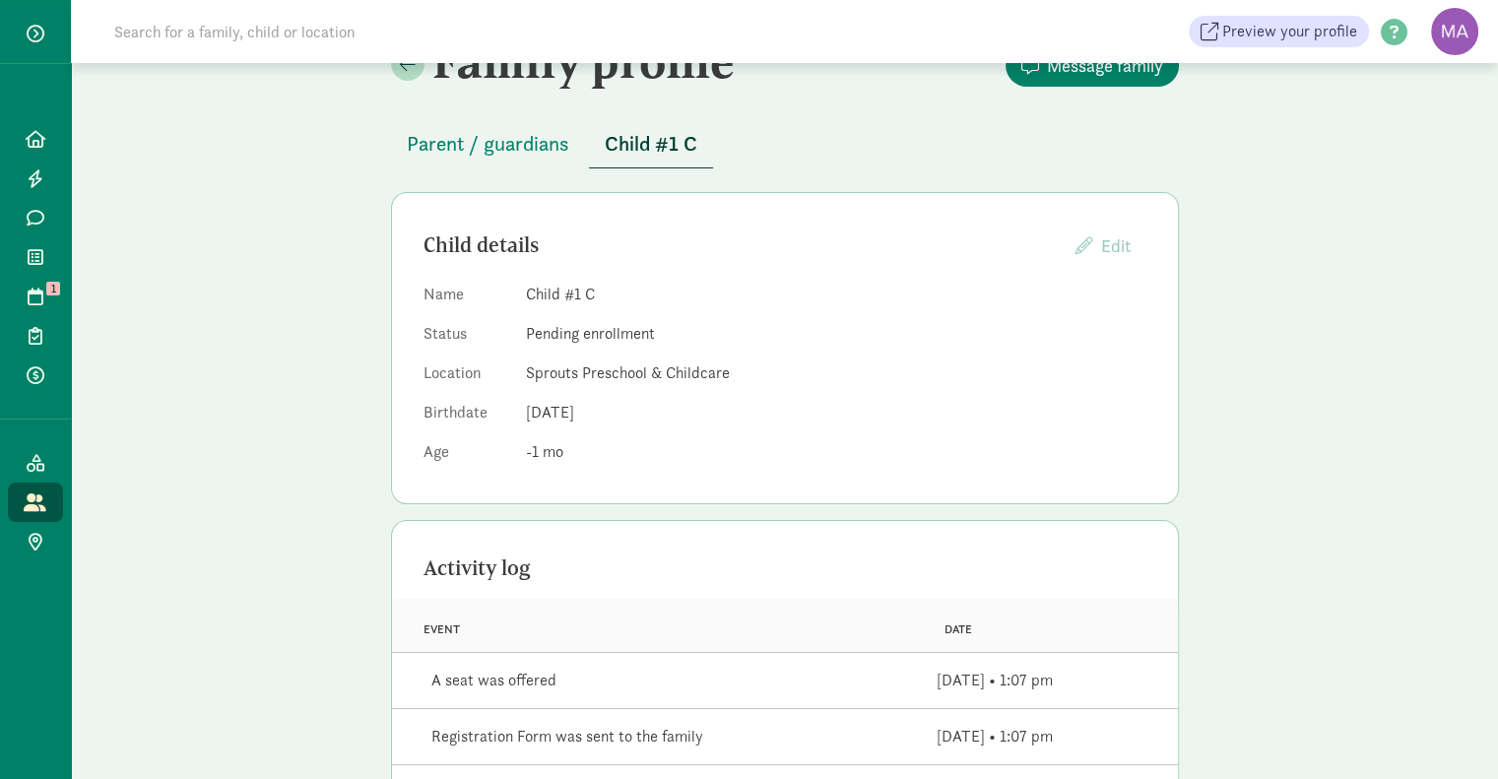
scroll to position [54, 0]
click at [505, 139] on span "Parent / guardians" at bounding box center [488, 143] width 163 height 32
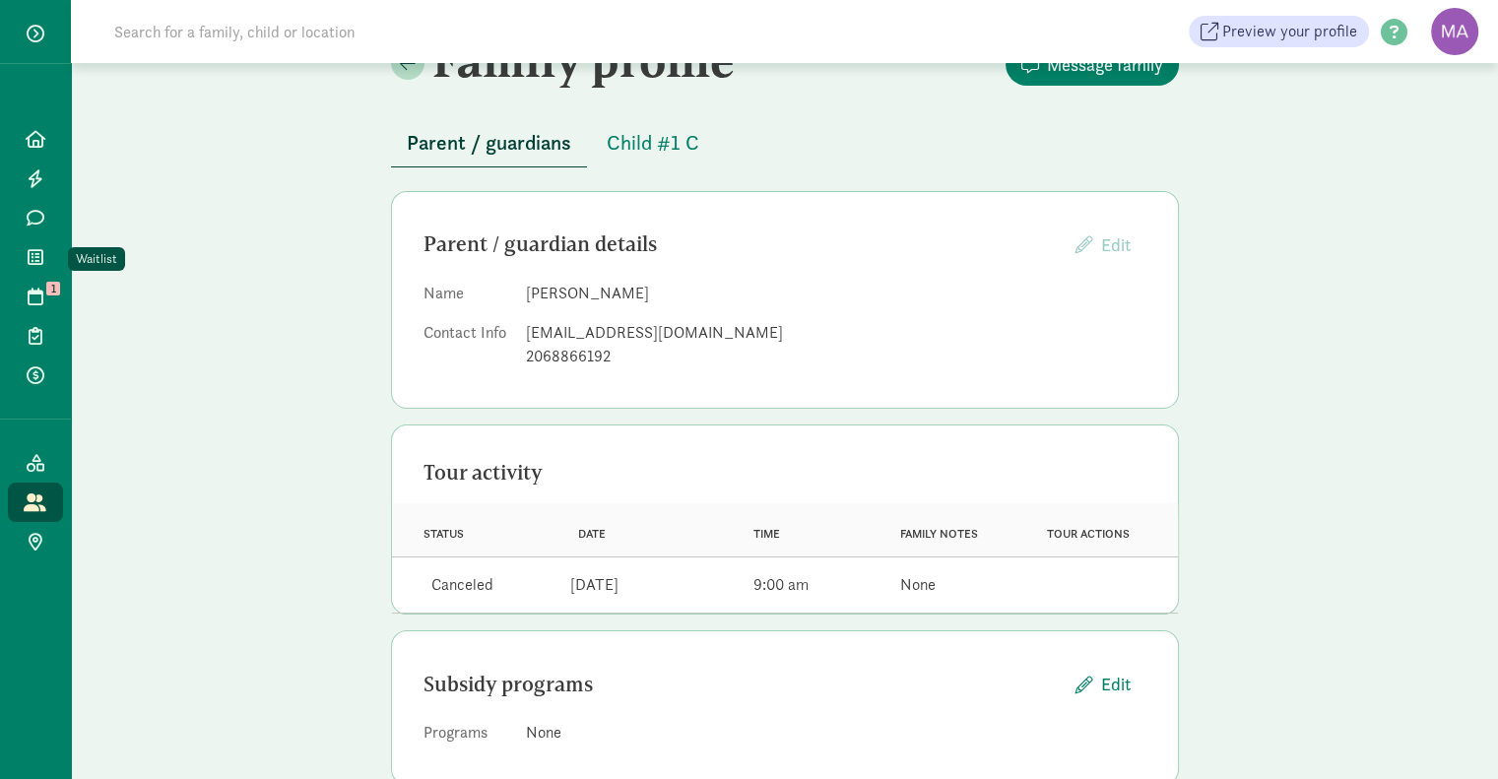
click at [34, 260] on icon at bounding box center [36, 257] width 16 height 18
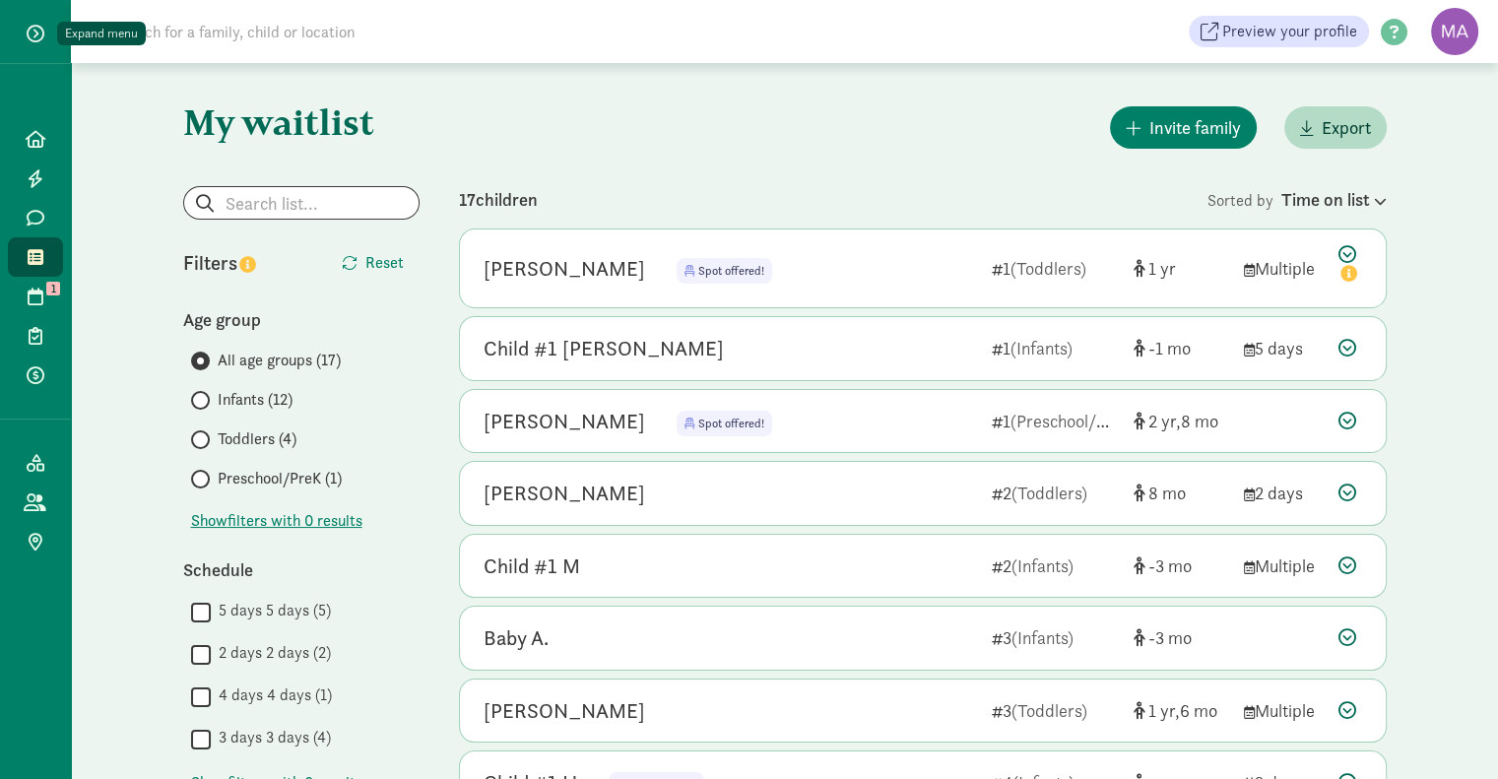
click at [28, 26] on span "button" at bounding box center [36, 34] width 18 height 18
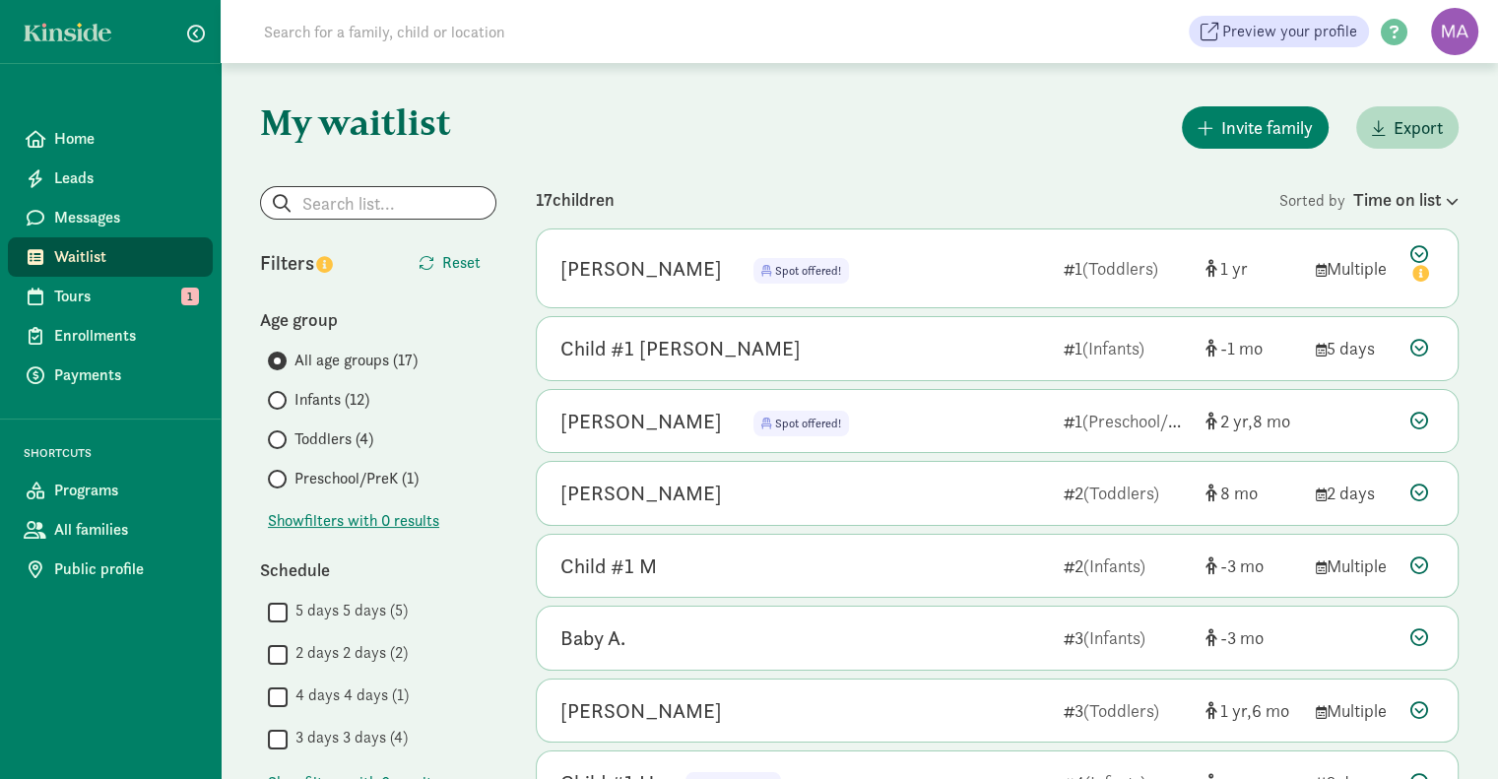
click at [86, 496] on span "Programs" at bounding box center [125, 491] width 143 height 24
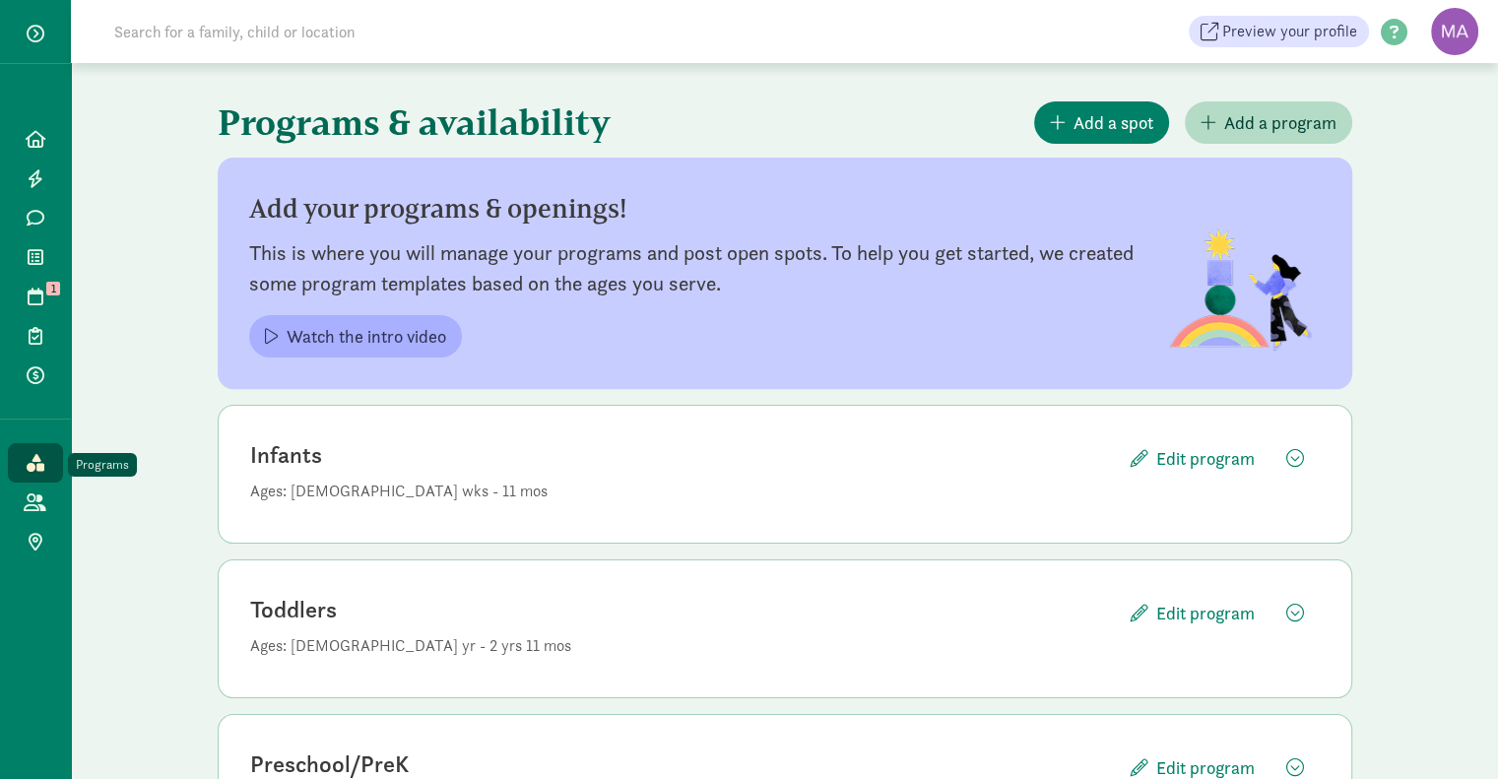
click at [35, 456] on icon at bounding box center [36, 463] width 18 height 18
click at [1298, 460] on span "button" at bounding box center [1296, 458] width 18 height 18
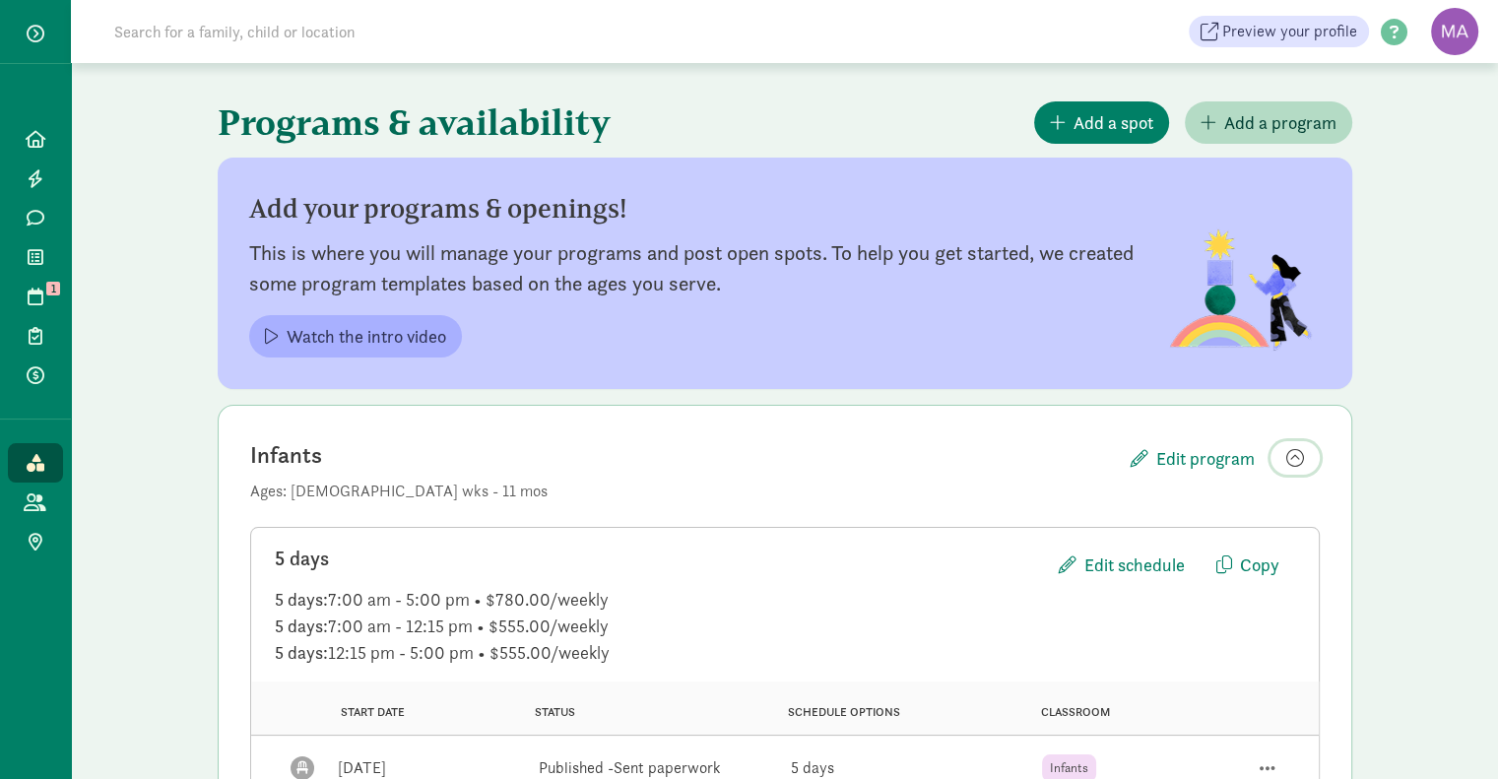
click at [1298, 460] on span "button" at bounding box center [1296, 458] width 18 height 18
